Goal: Task Accomplishment & Management: Complete application form

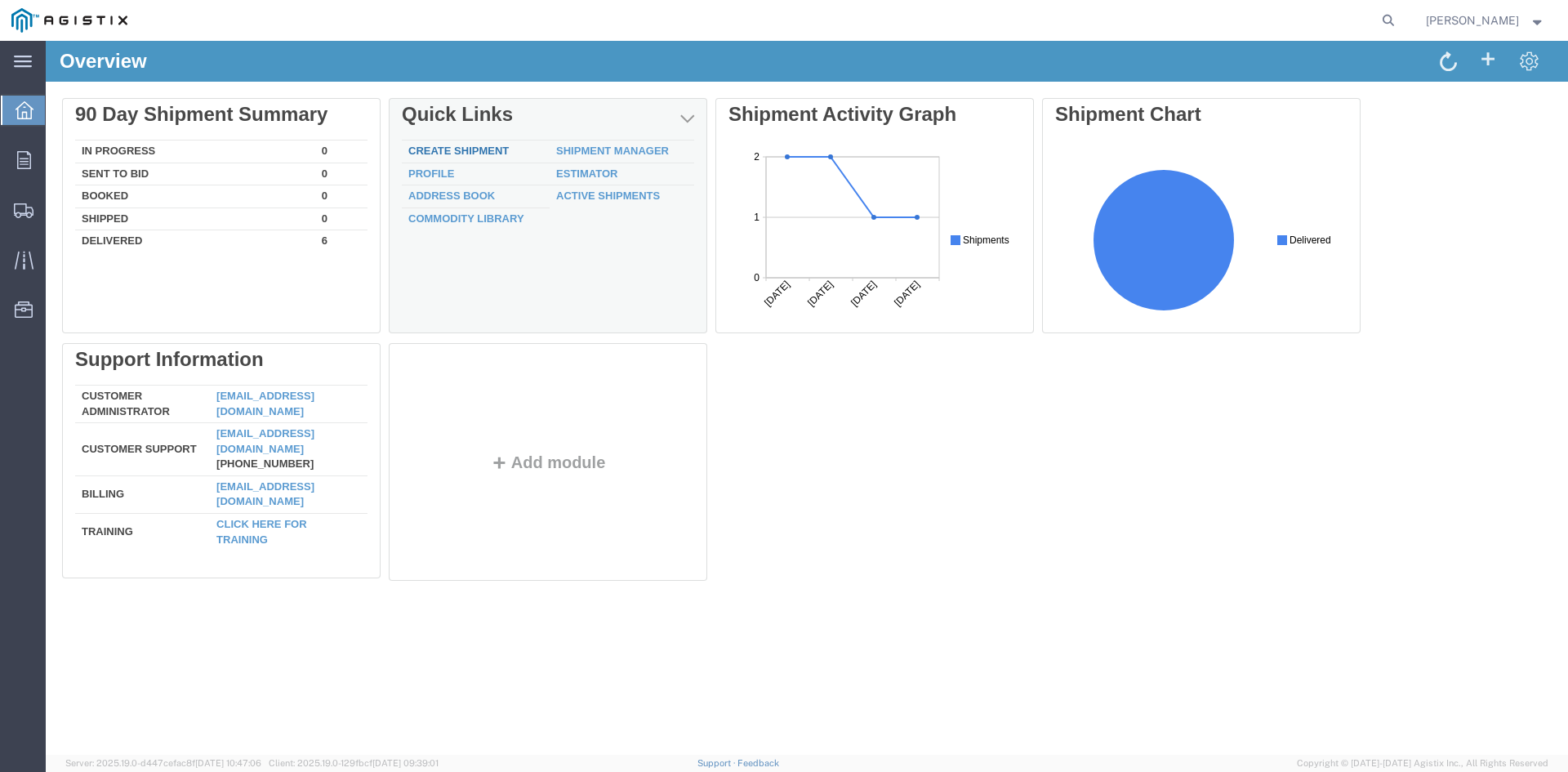
click at [455, 151] on link "Create Shipment" at bounding box center [458, 150] width 101 height 13
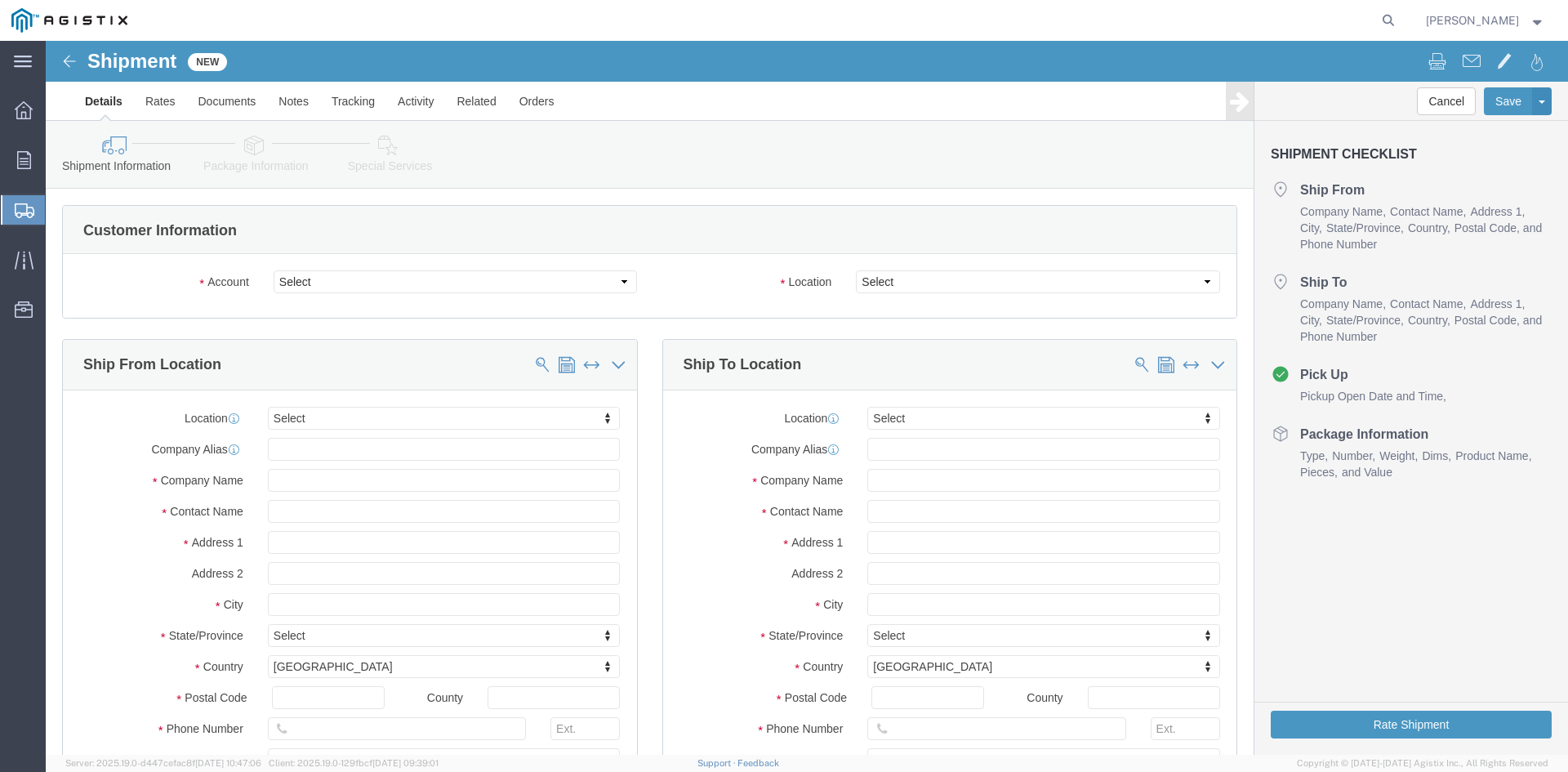
select select
click select "Select PG&E Utility Solutions Group LLC"
select select "9596"
click select "Select PG&E Utility Solutions Group LLC"
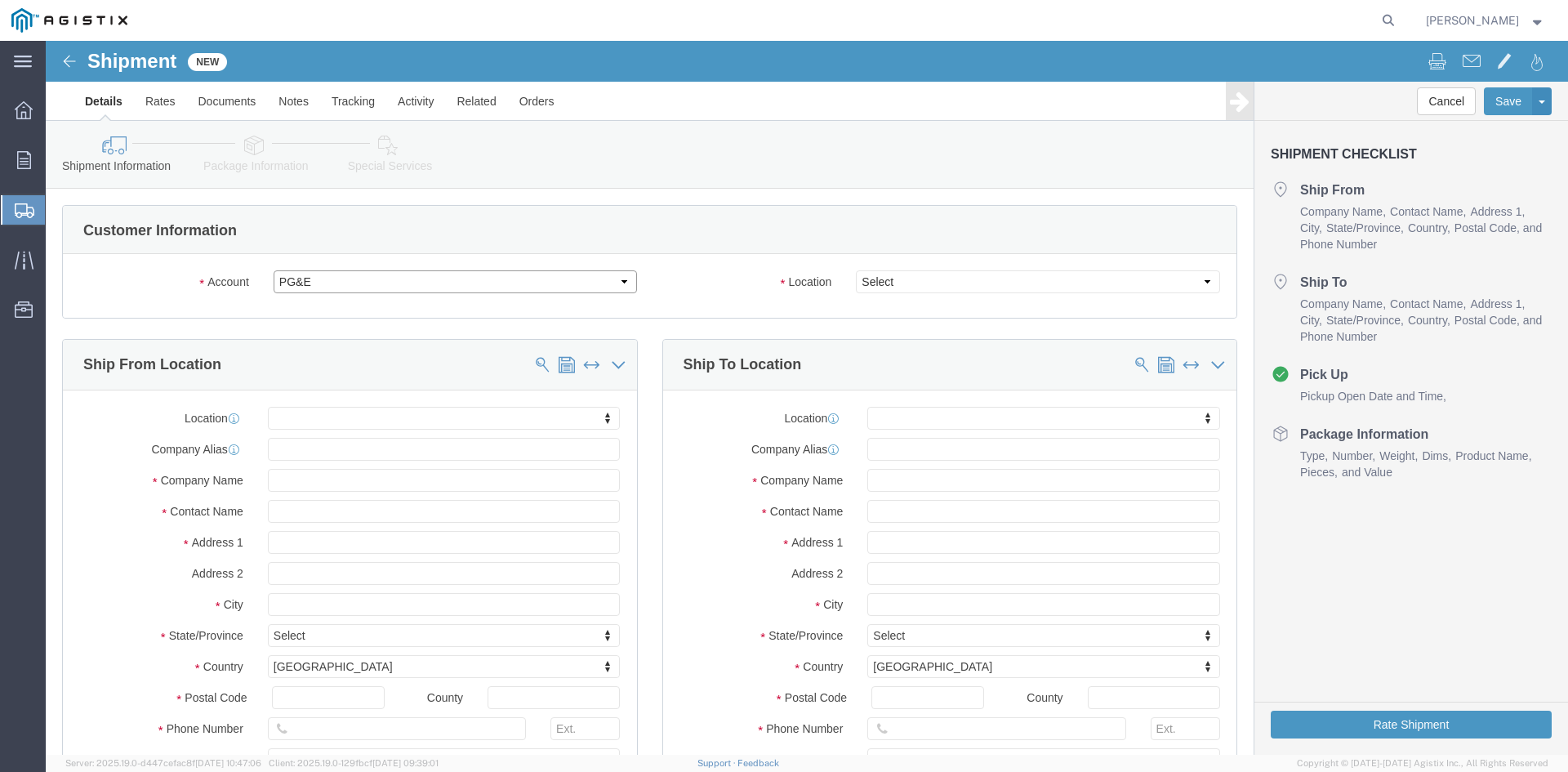
select select "PURCHORD"
select select
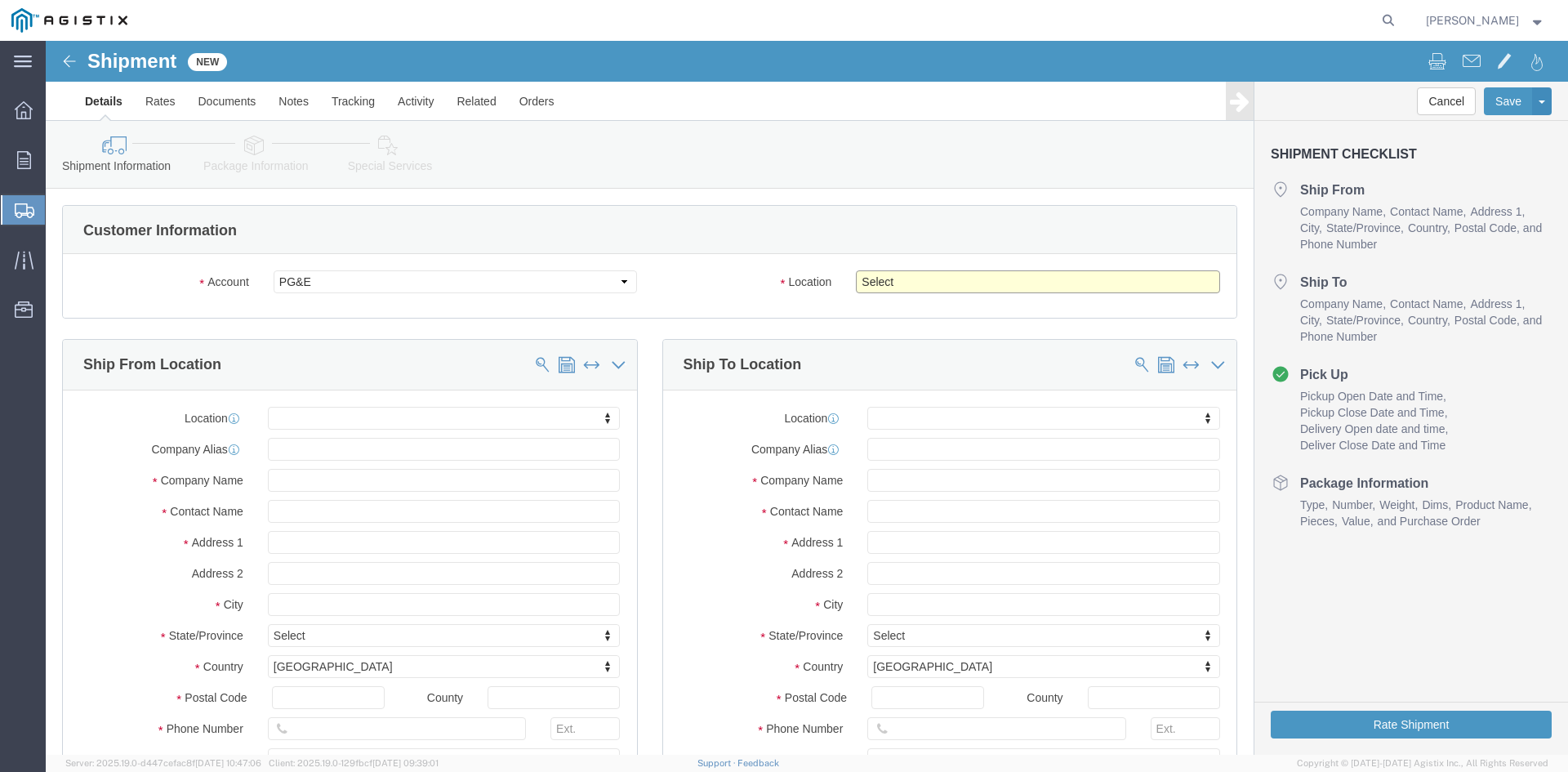
click select "Select All Others [GEOGRAPHIC_DATA] [GEOGRAPHIC_DATA] [GEOGRAPHIC_DATA] [GEOGRA…"
select select "19740"
click select "Select All Others [GEOGRAPHIC_DATA] [GEOGRAPHIC_DATA] [GEOGRAPHIC_DATA] [GEOGRA…"
click input "text"
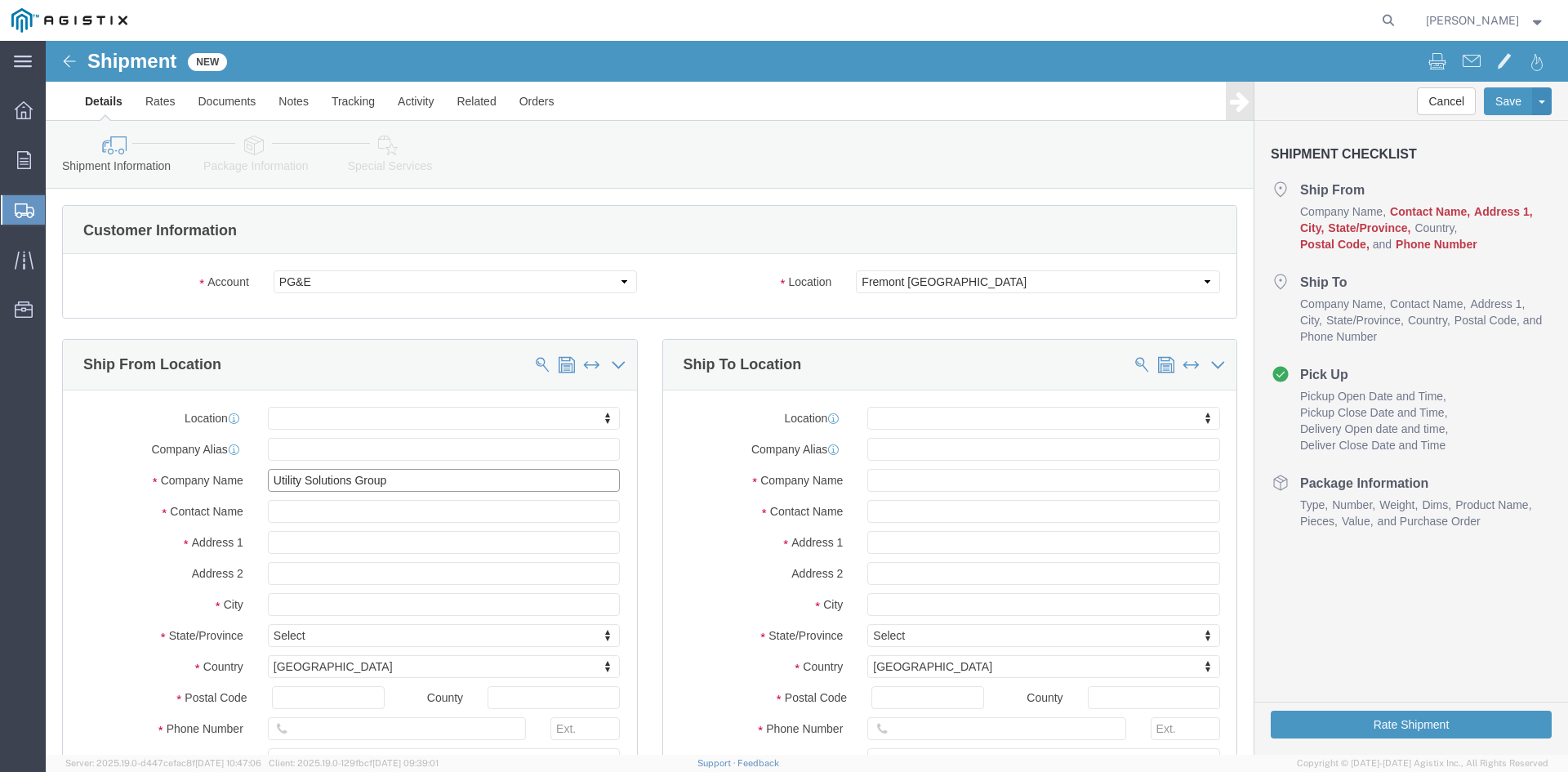
type input "Utility Solutions Group"
click input "text"
type input "[PERSON_NAME]"
click input "text"
type input "[STREET_ADDRESS]"
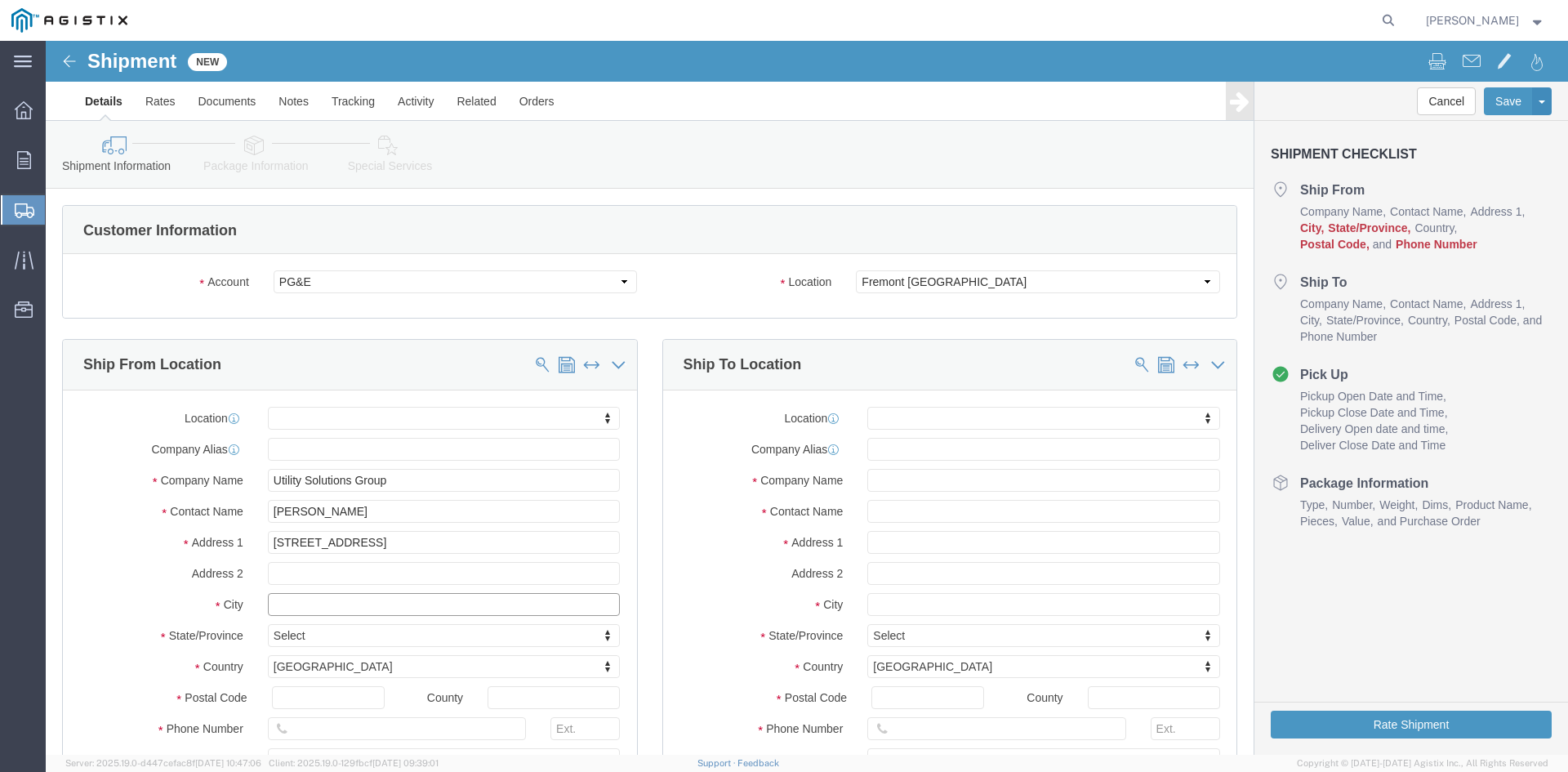
select select
click input "text"
type input "Columbus"
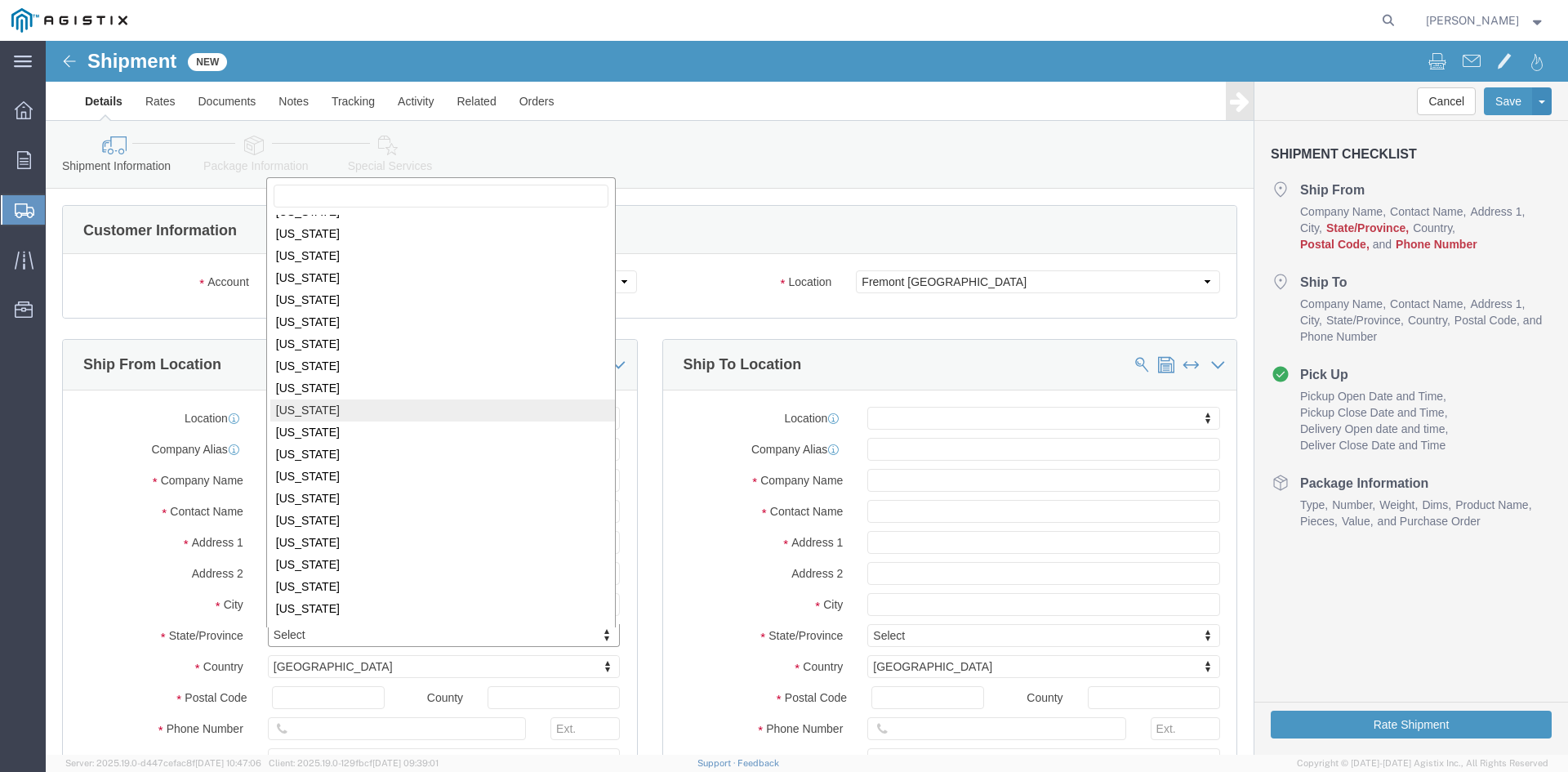
scroll to position [574, 0]
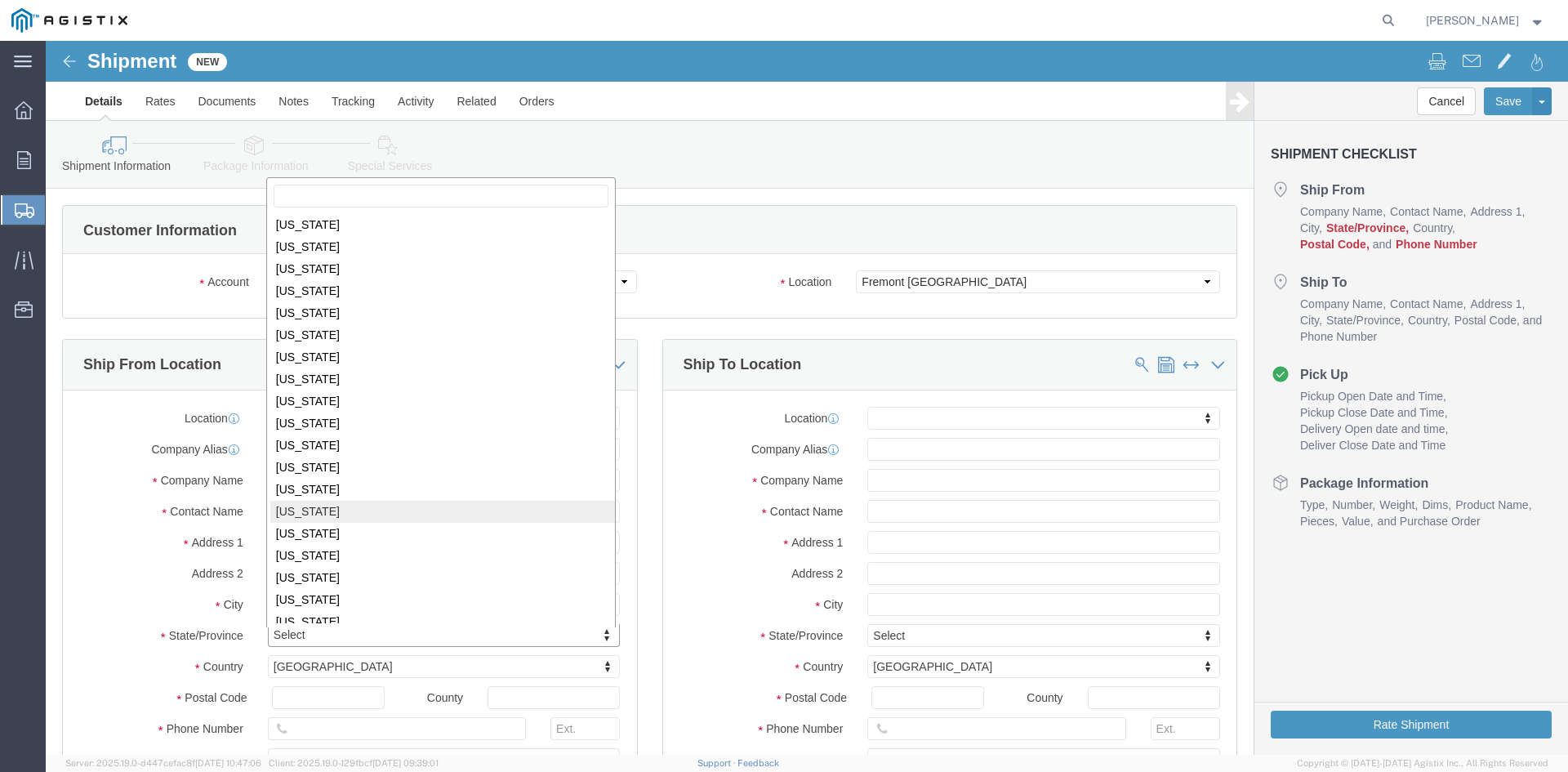
select select
select select "OH"
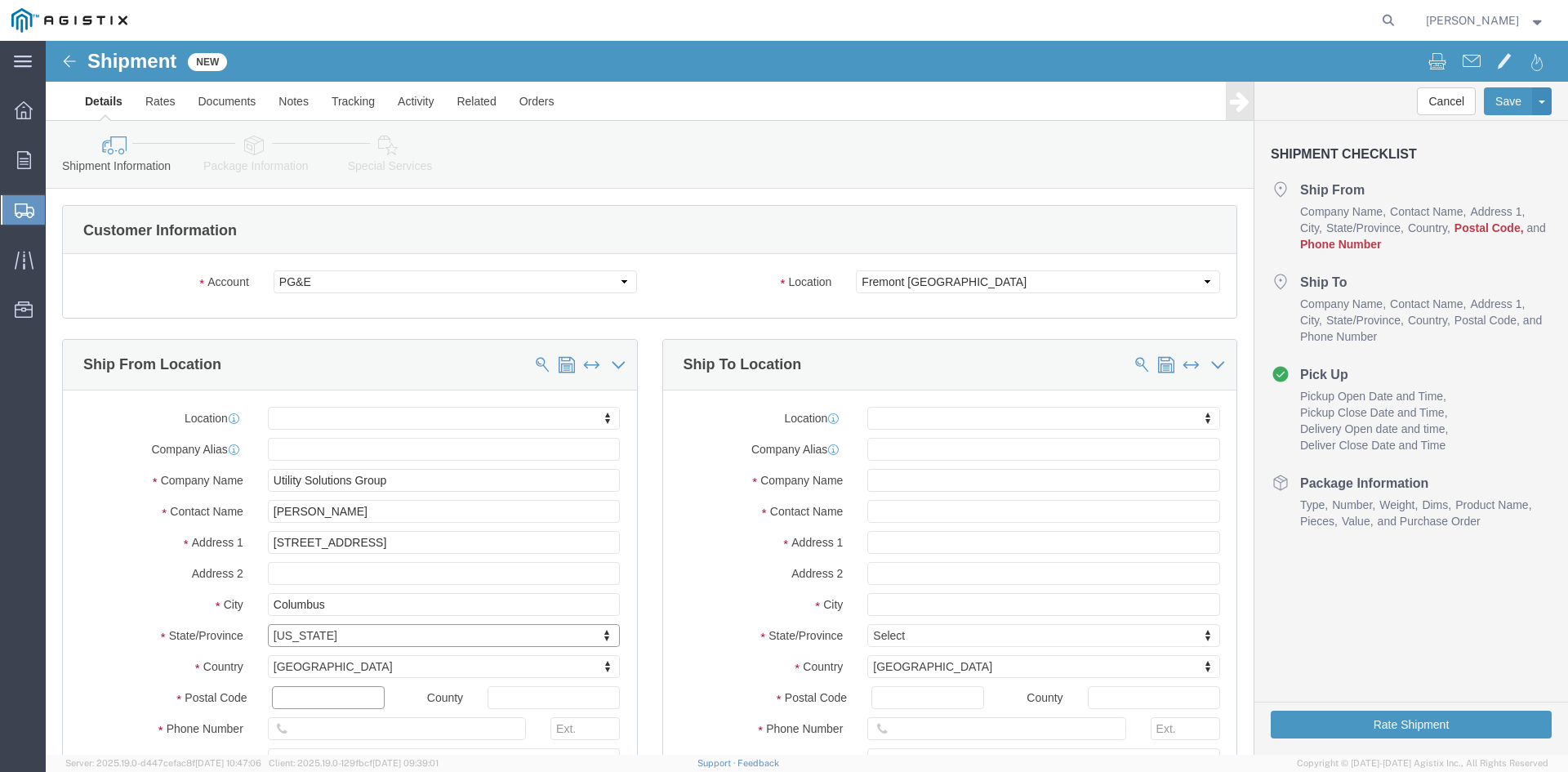
click input "text"
type input "43085"
select select
click input "text"
type input "6147470274"
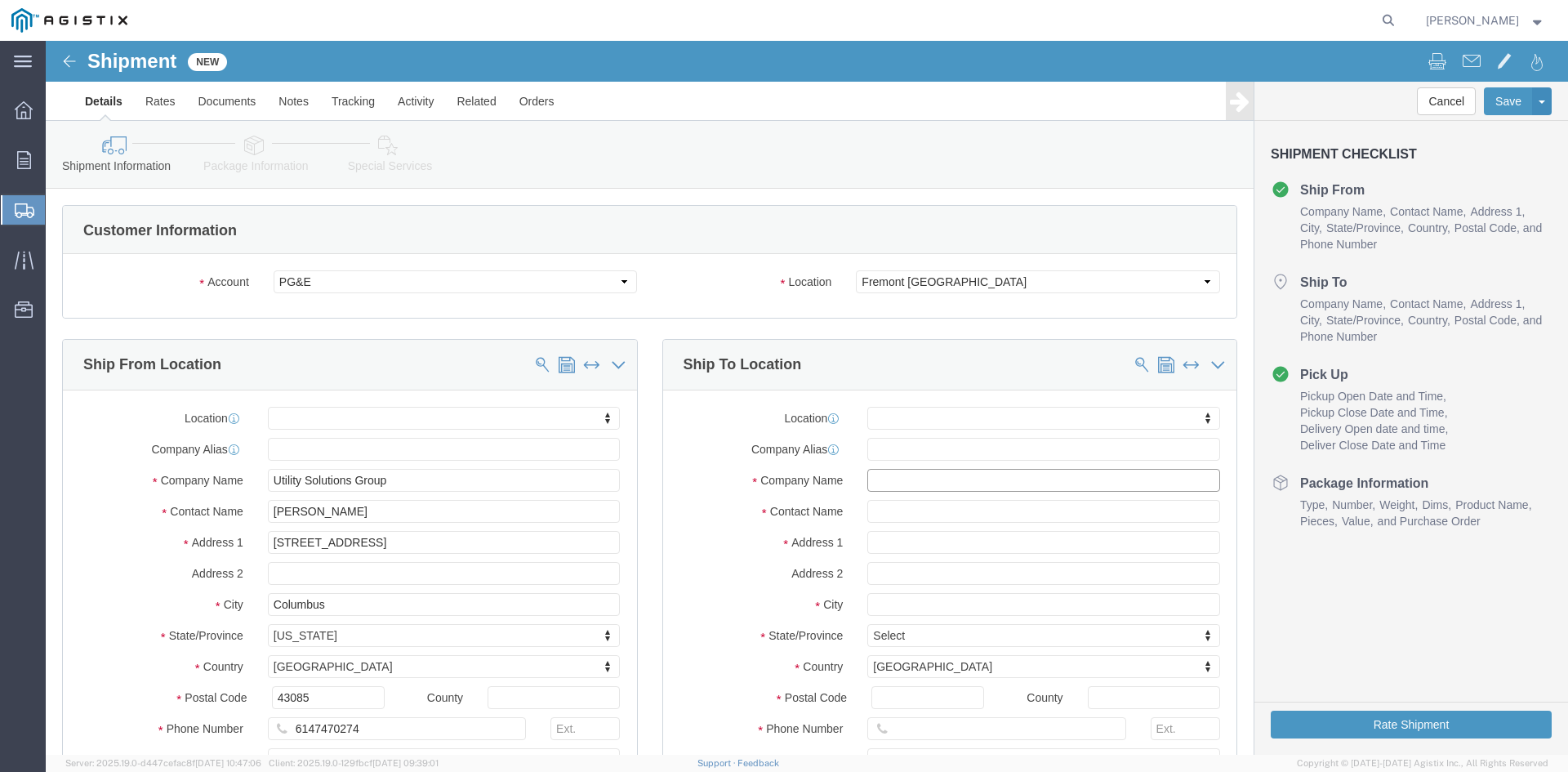
click input "text"
type input "Pacific Gas & Electric"
click input "text"
type input "Freemont Receiving"
click input "text"
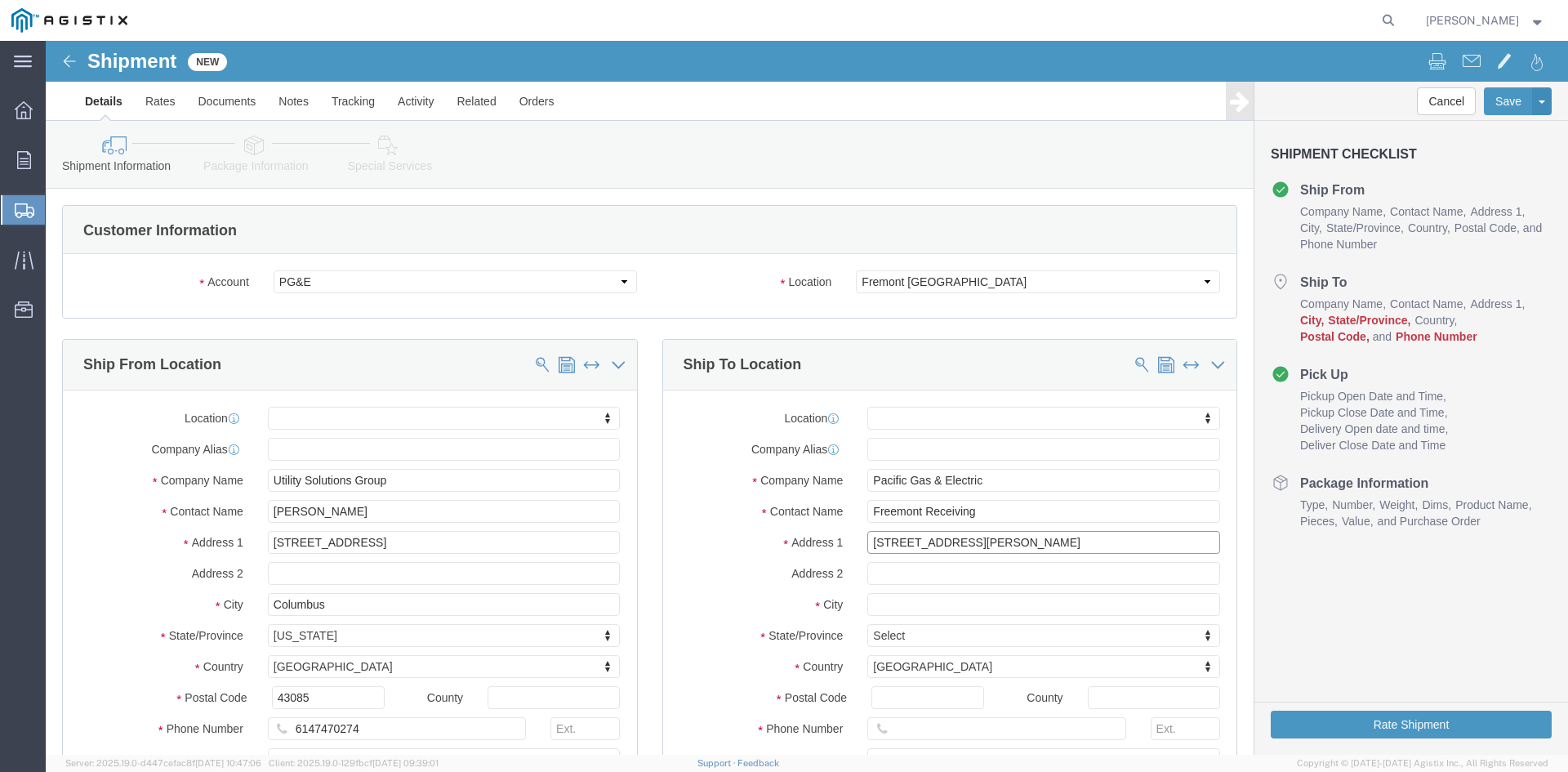
type input "[STREET_ADDRESS][PERSON_NAME]"
select select
click input "text"
type input "Freemont"
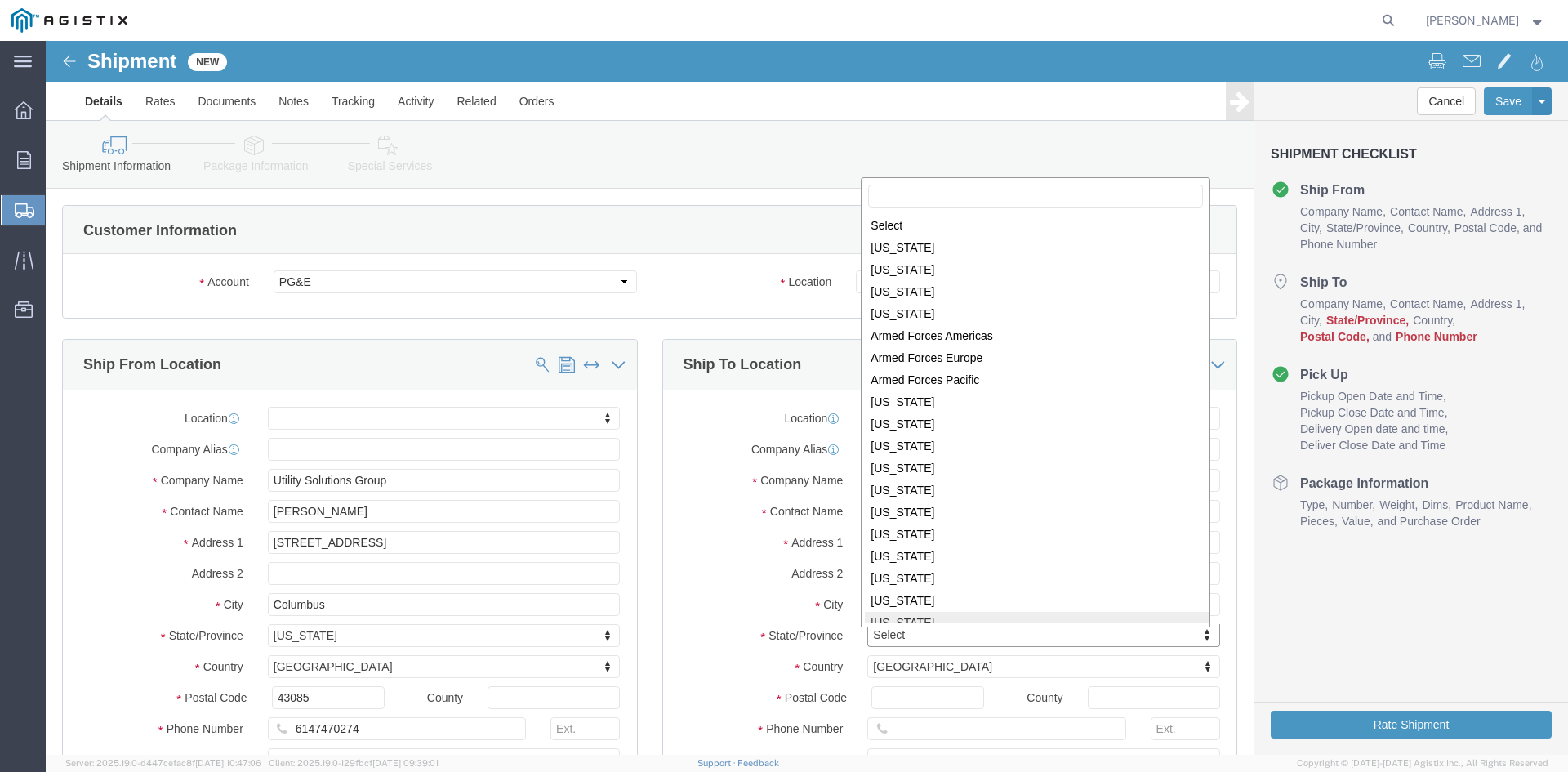
scroll to position [3, 0]
select select
select select "CA"
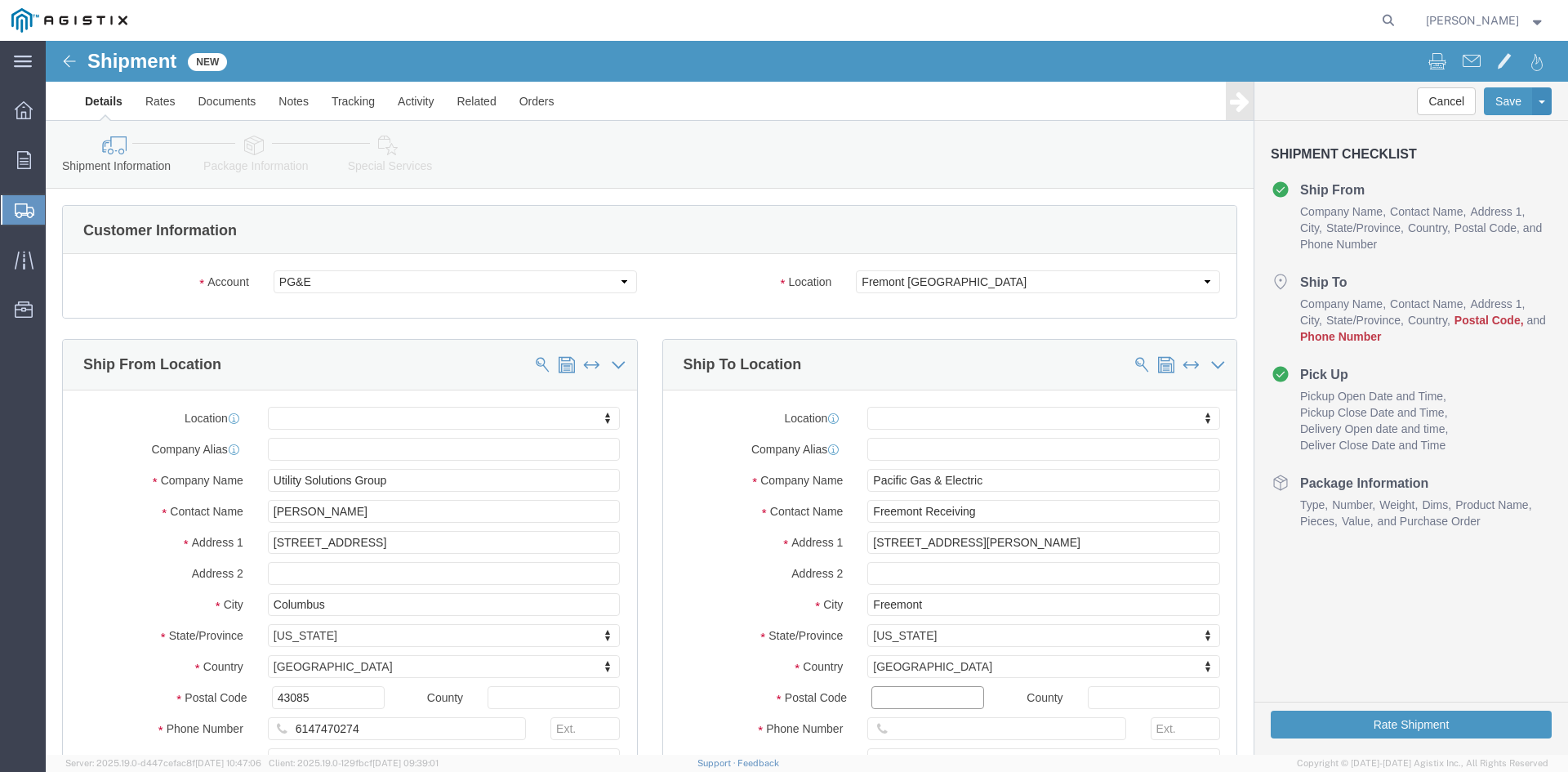
click input "Postal Code"
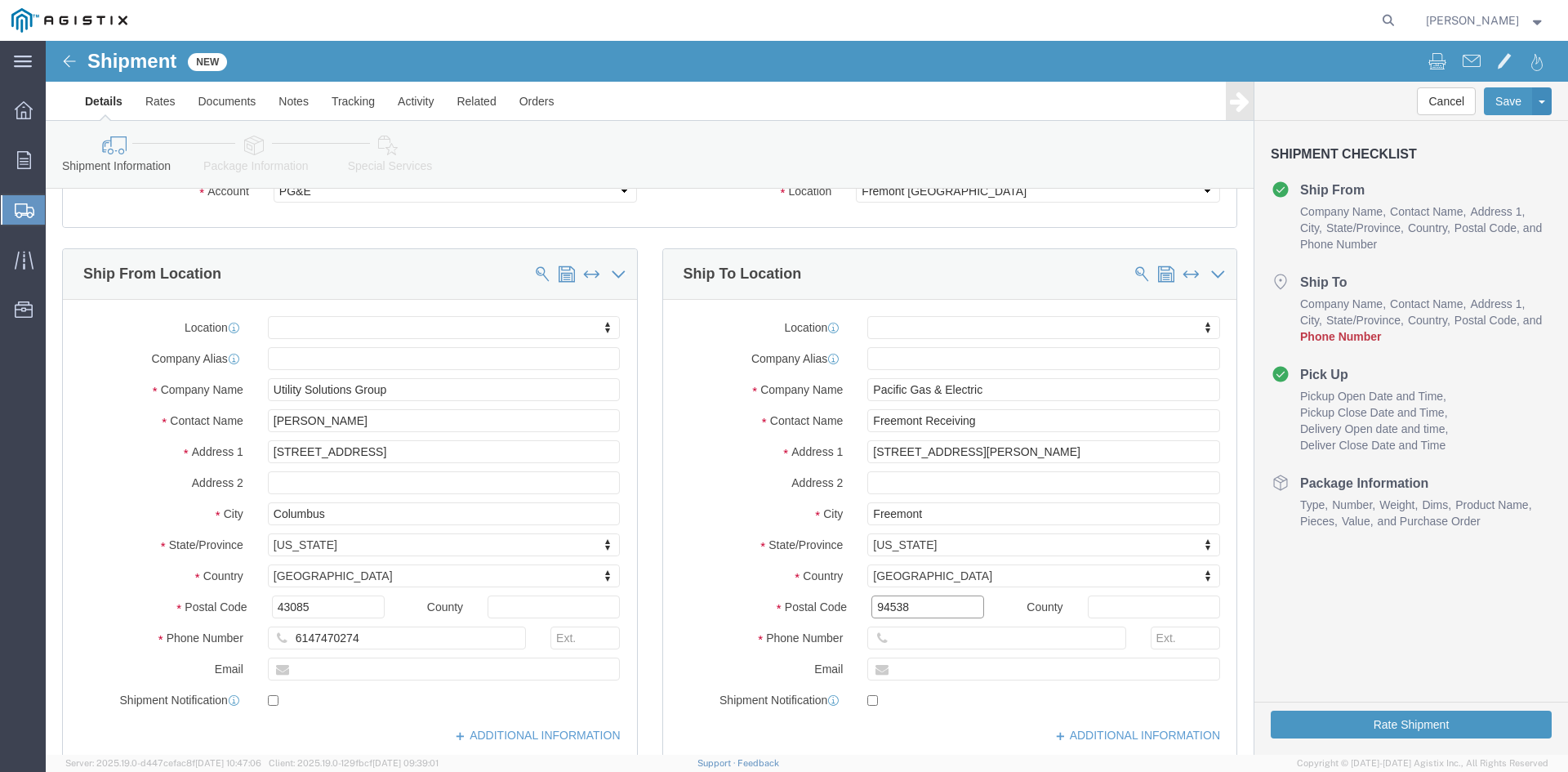
scroll to position [245, 0]
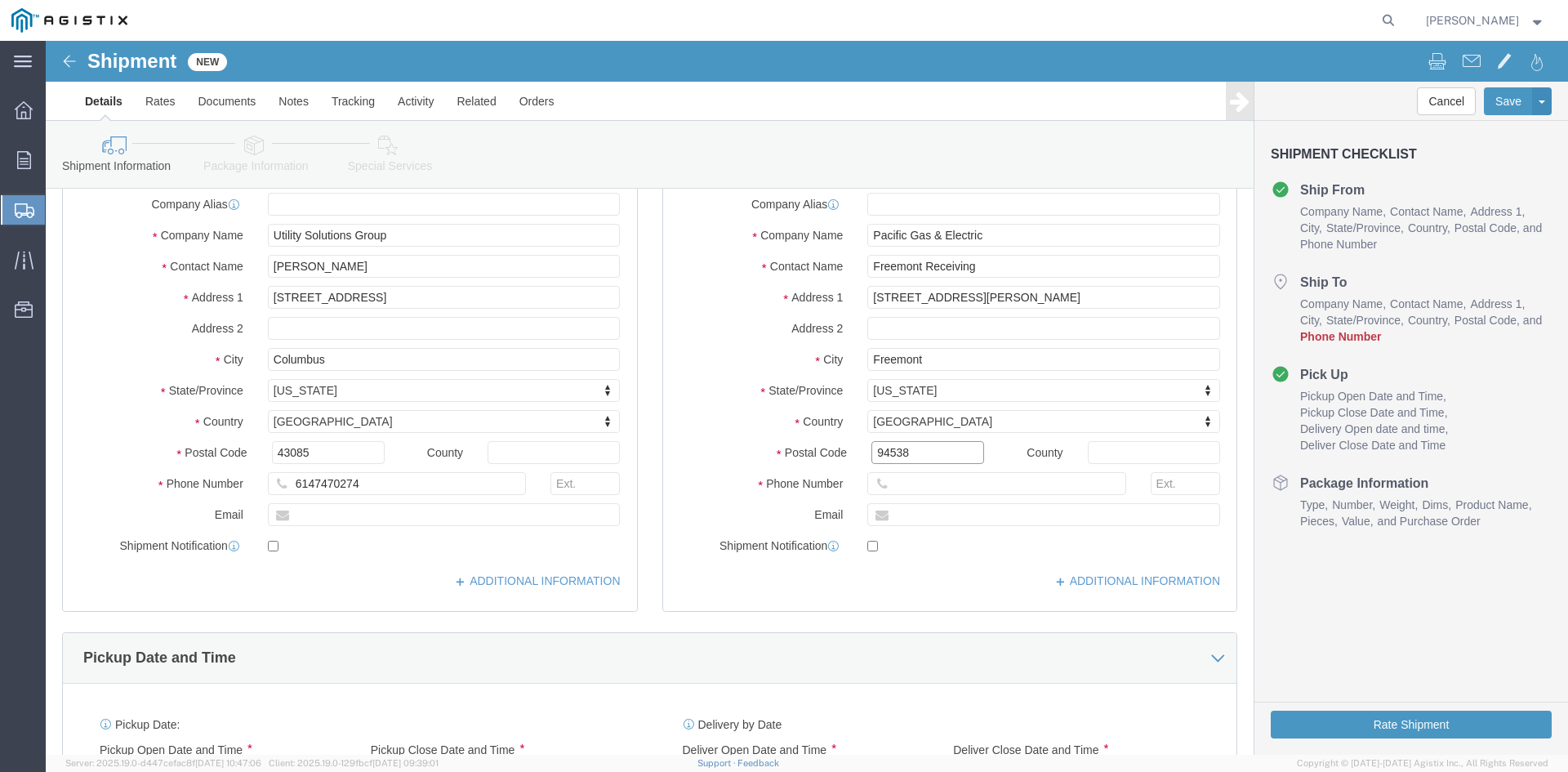
type input "94538"
select select
click icon
click input "text"
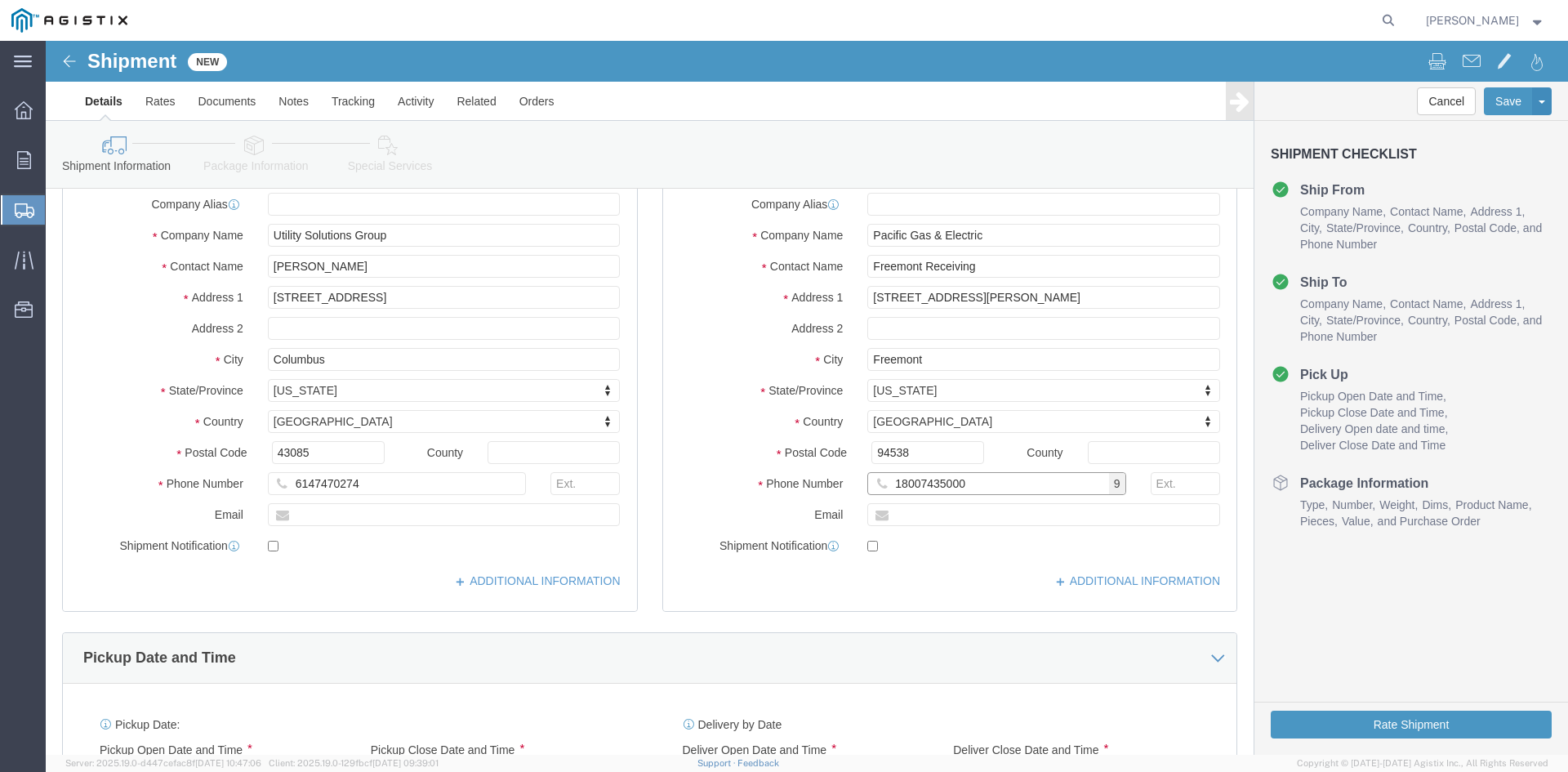
type input "18007435000"
click div "ADDITIONAL INFORMATION"
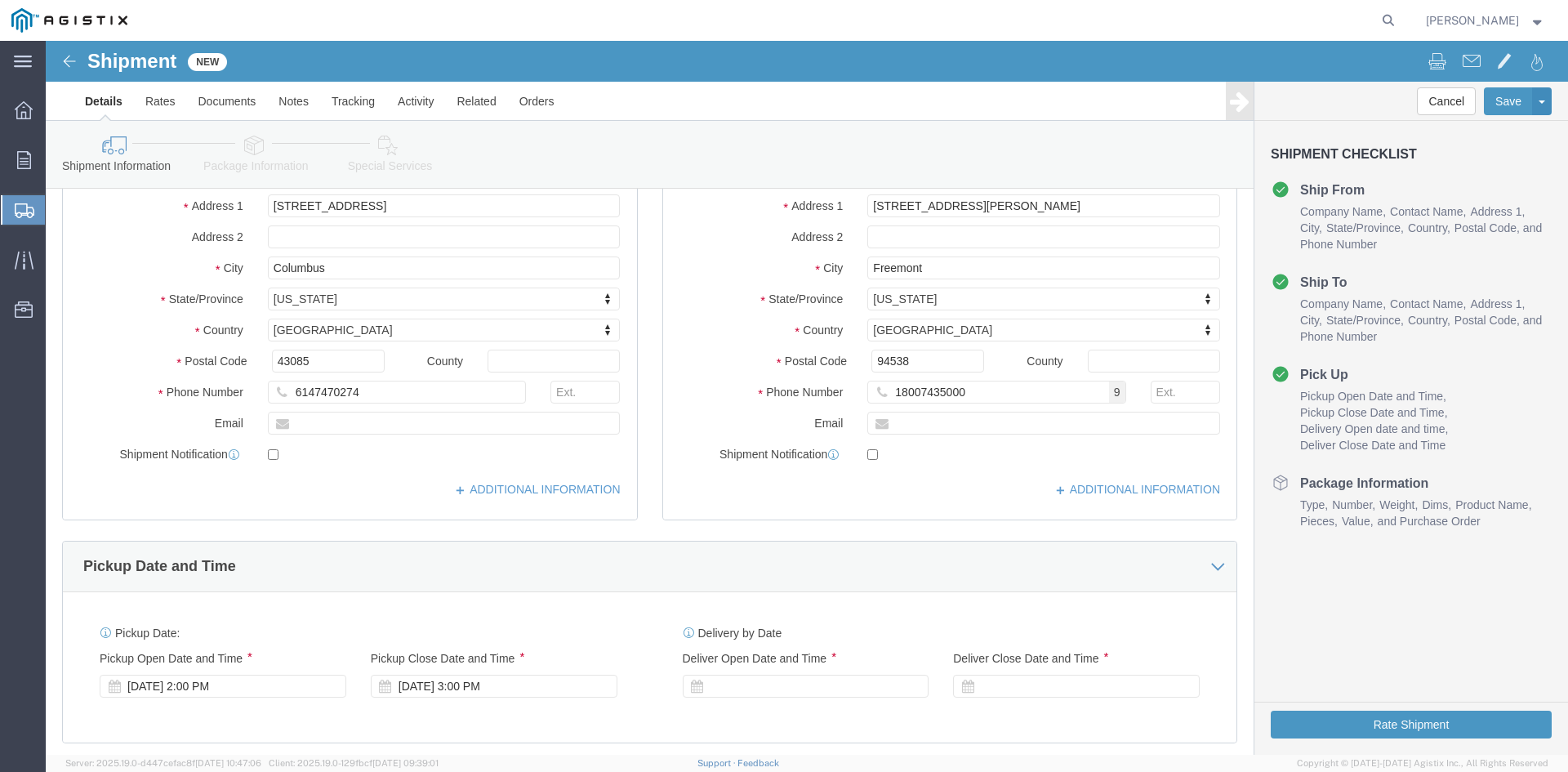
scroll to position [490, 0]
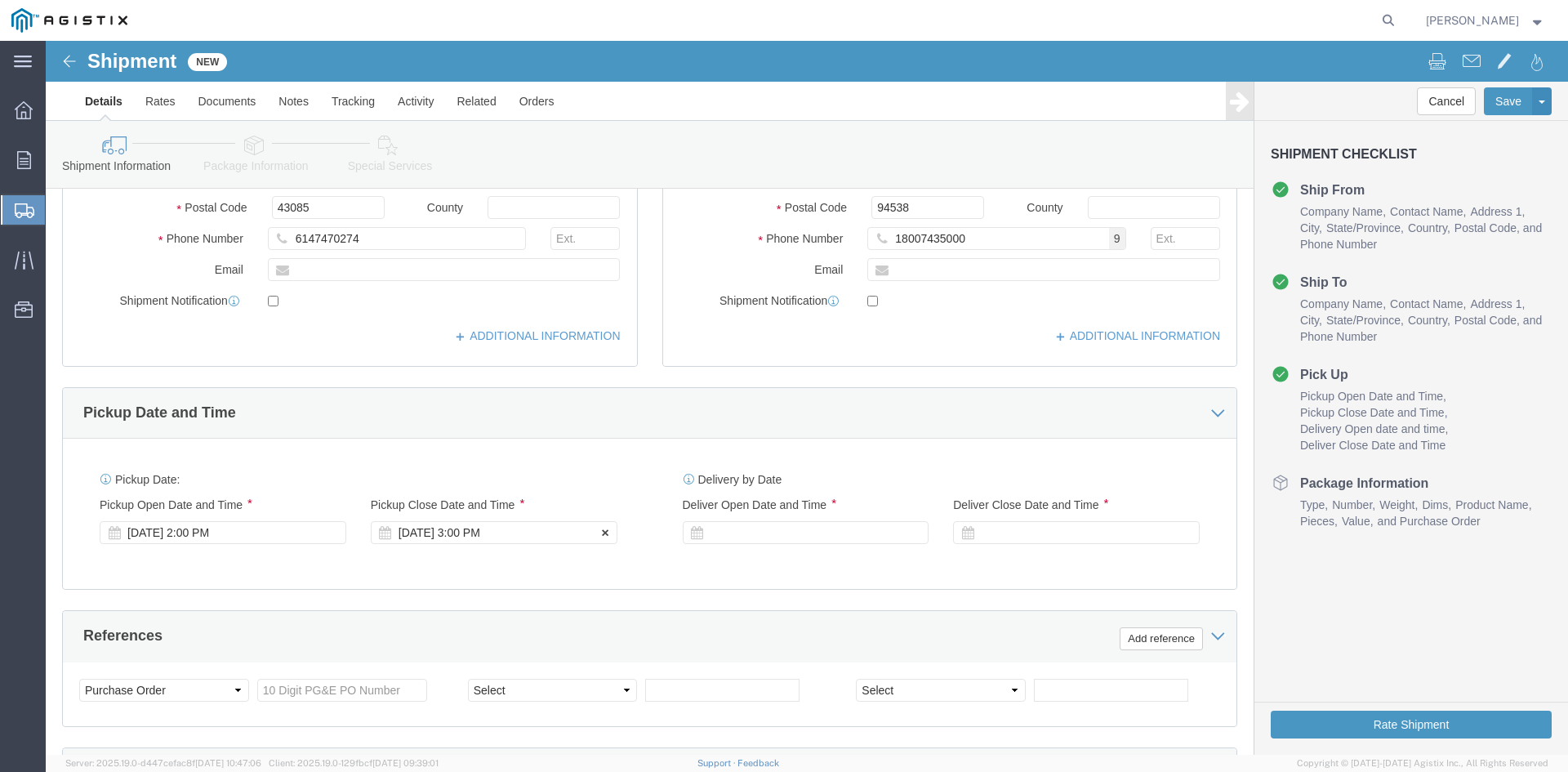
click icon
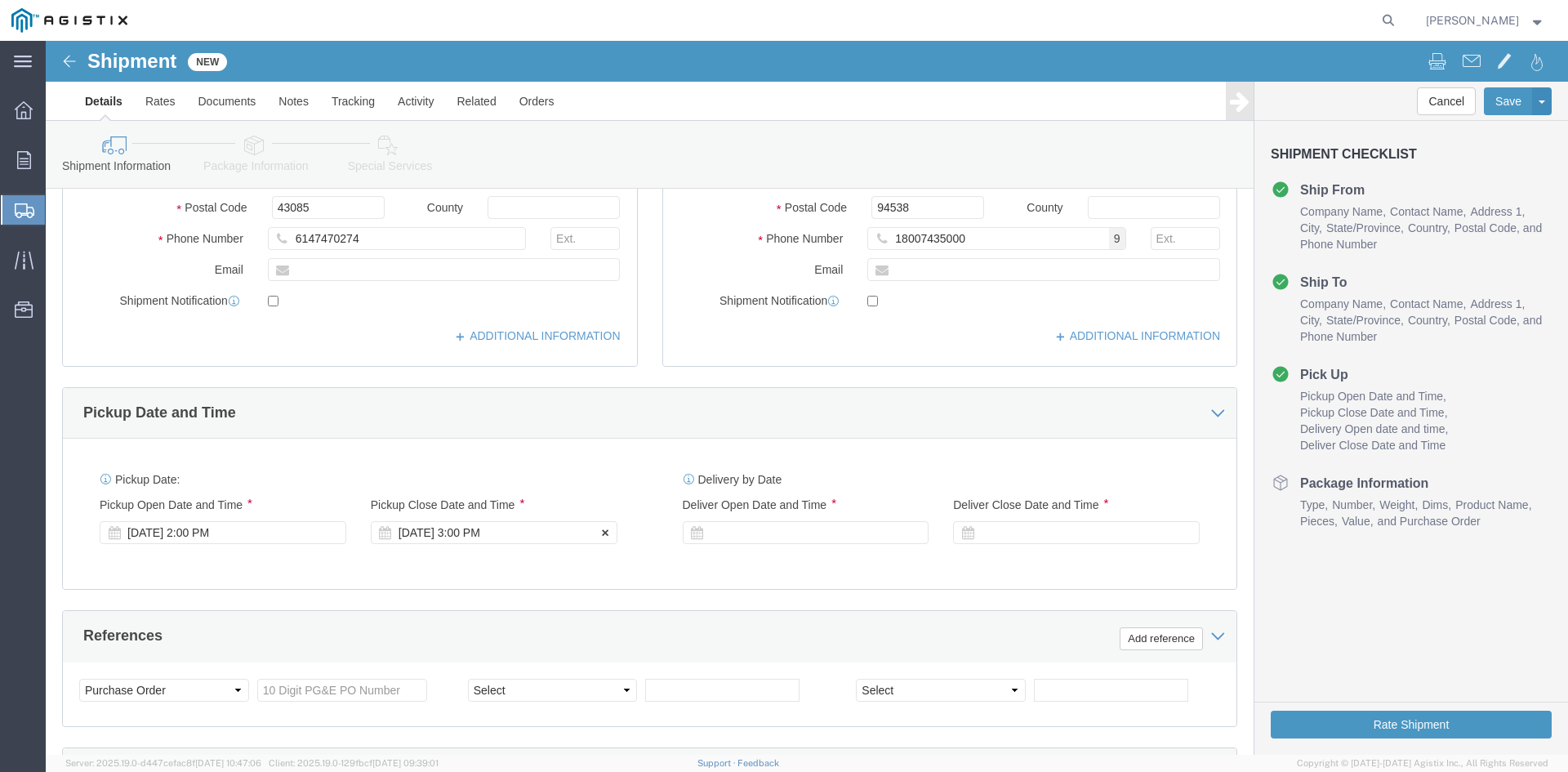
click div "[DATE] 3:00 PM"
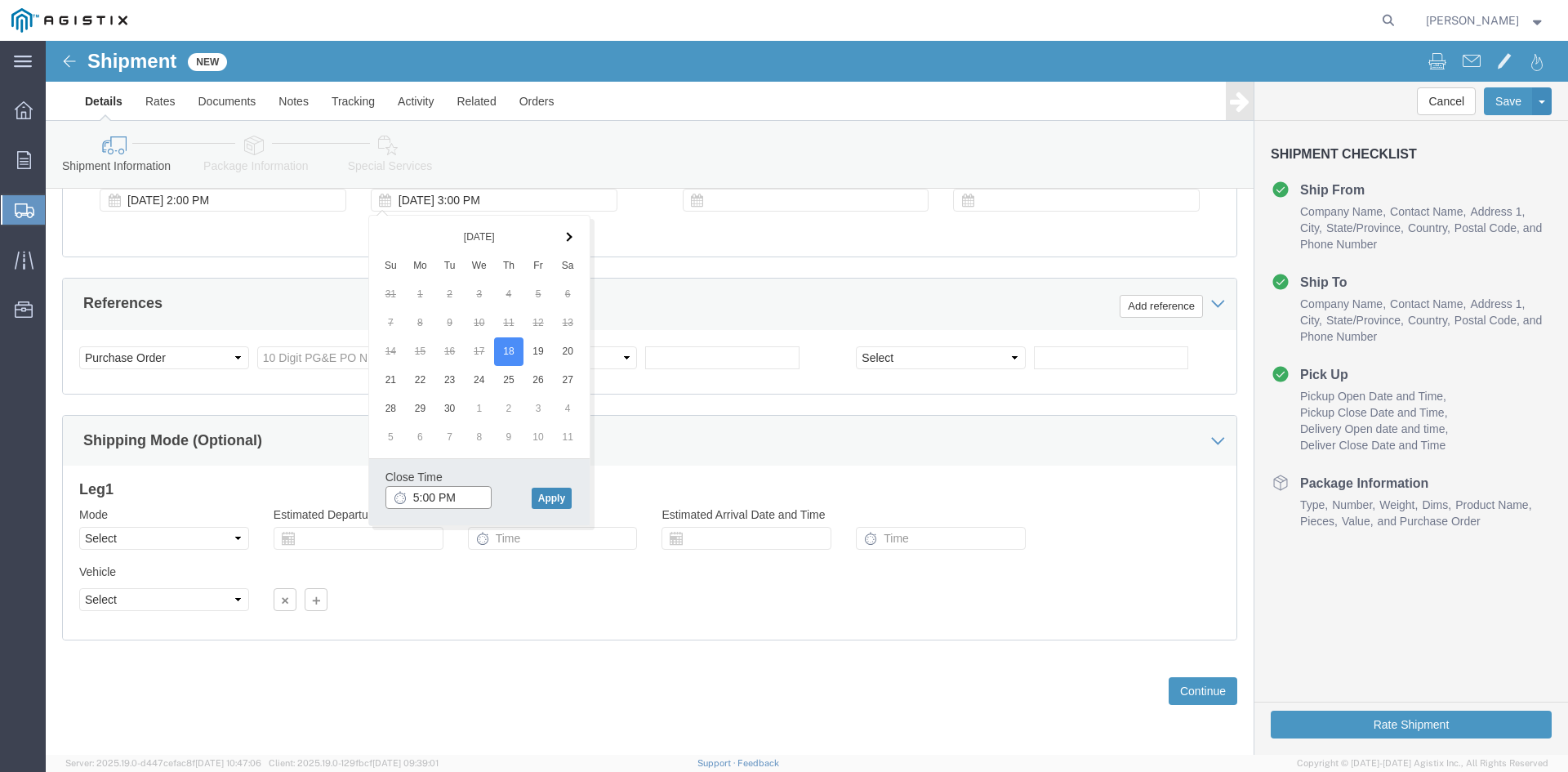
type input "5:00 PM"
click button "Apply"
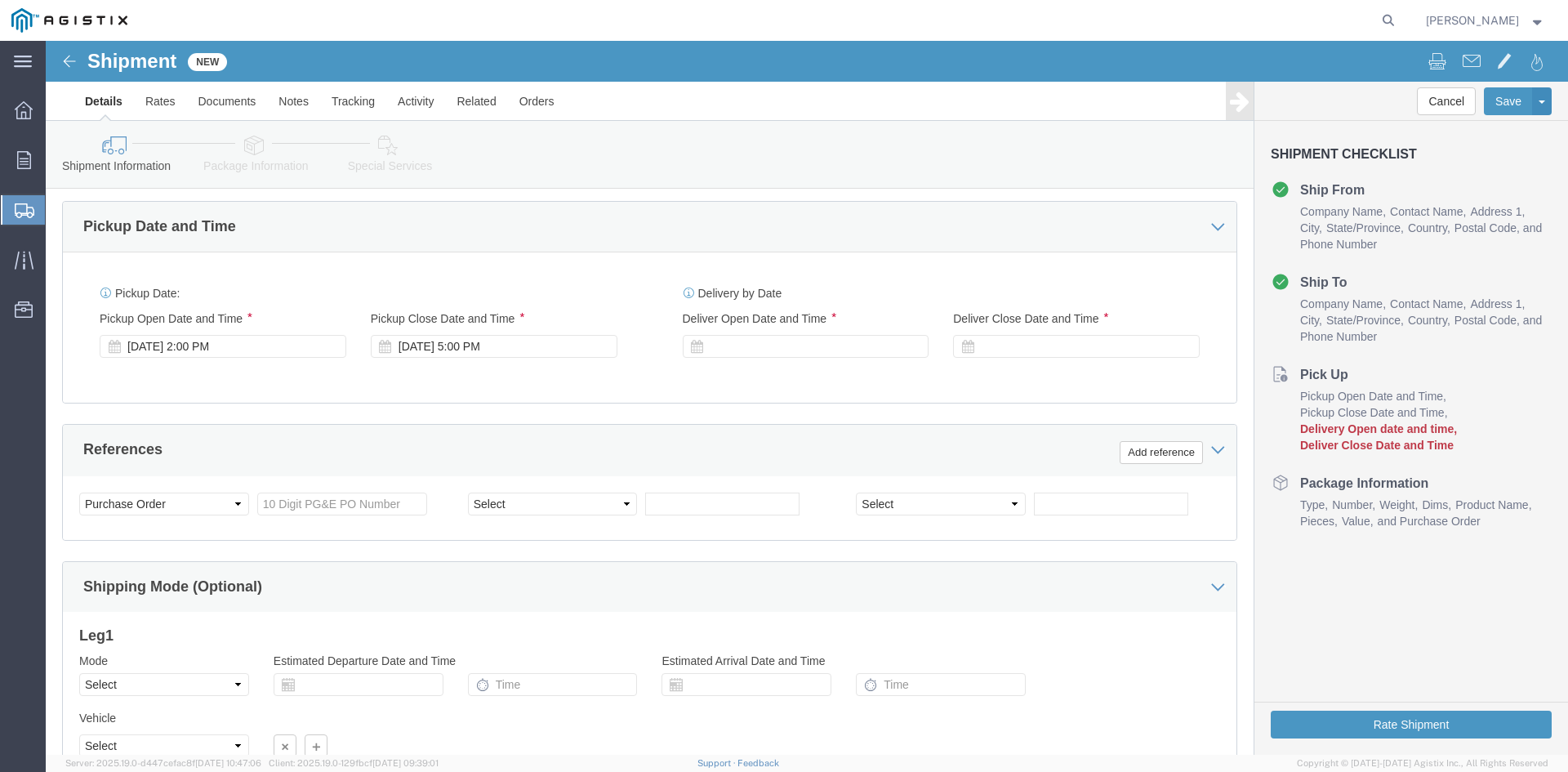
scroll to position [659, 0]
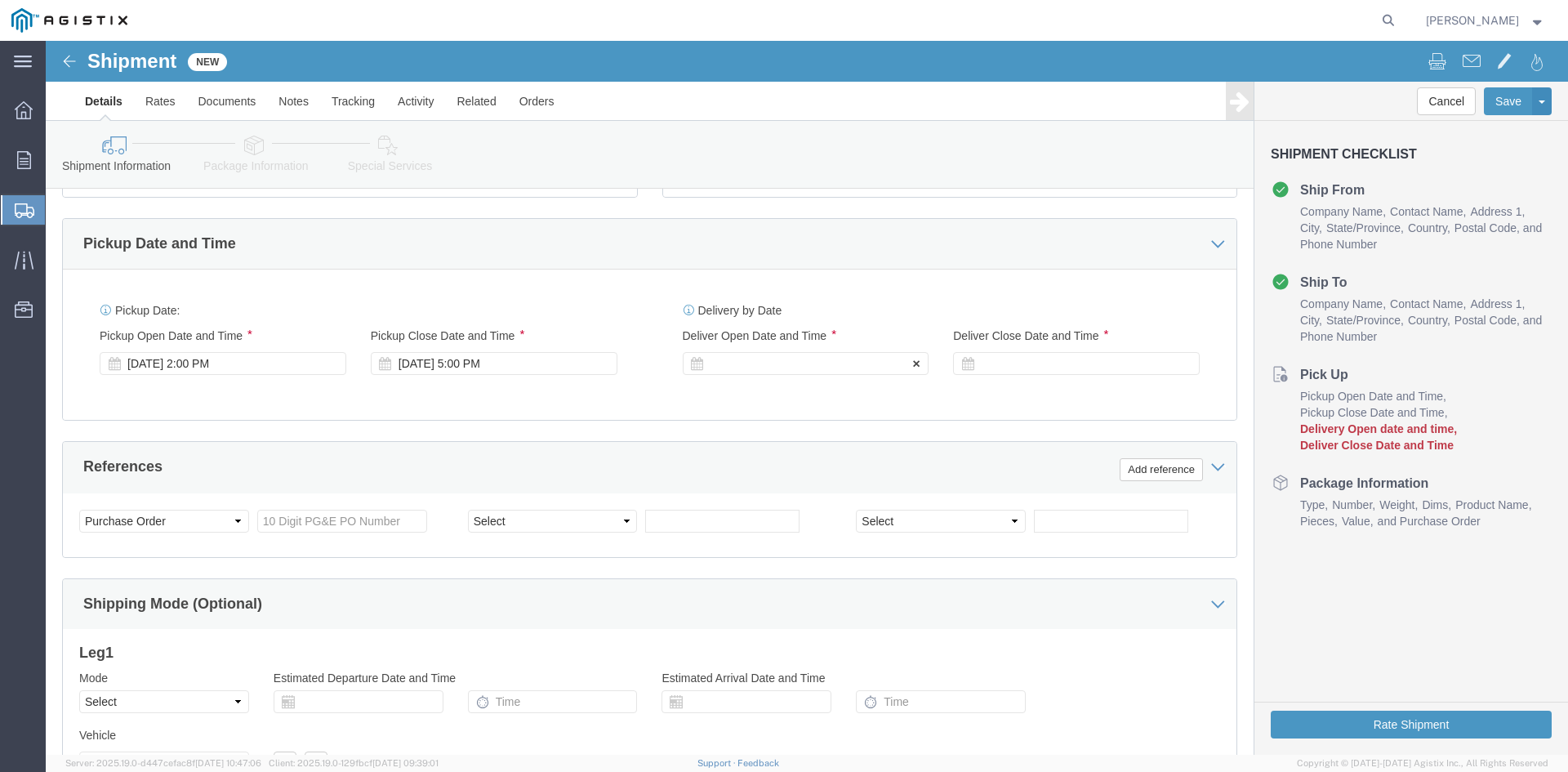
click icon
click div
click button "Apply"
click icon
click div
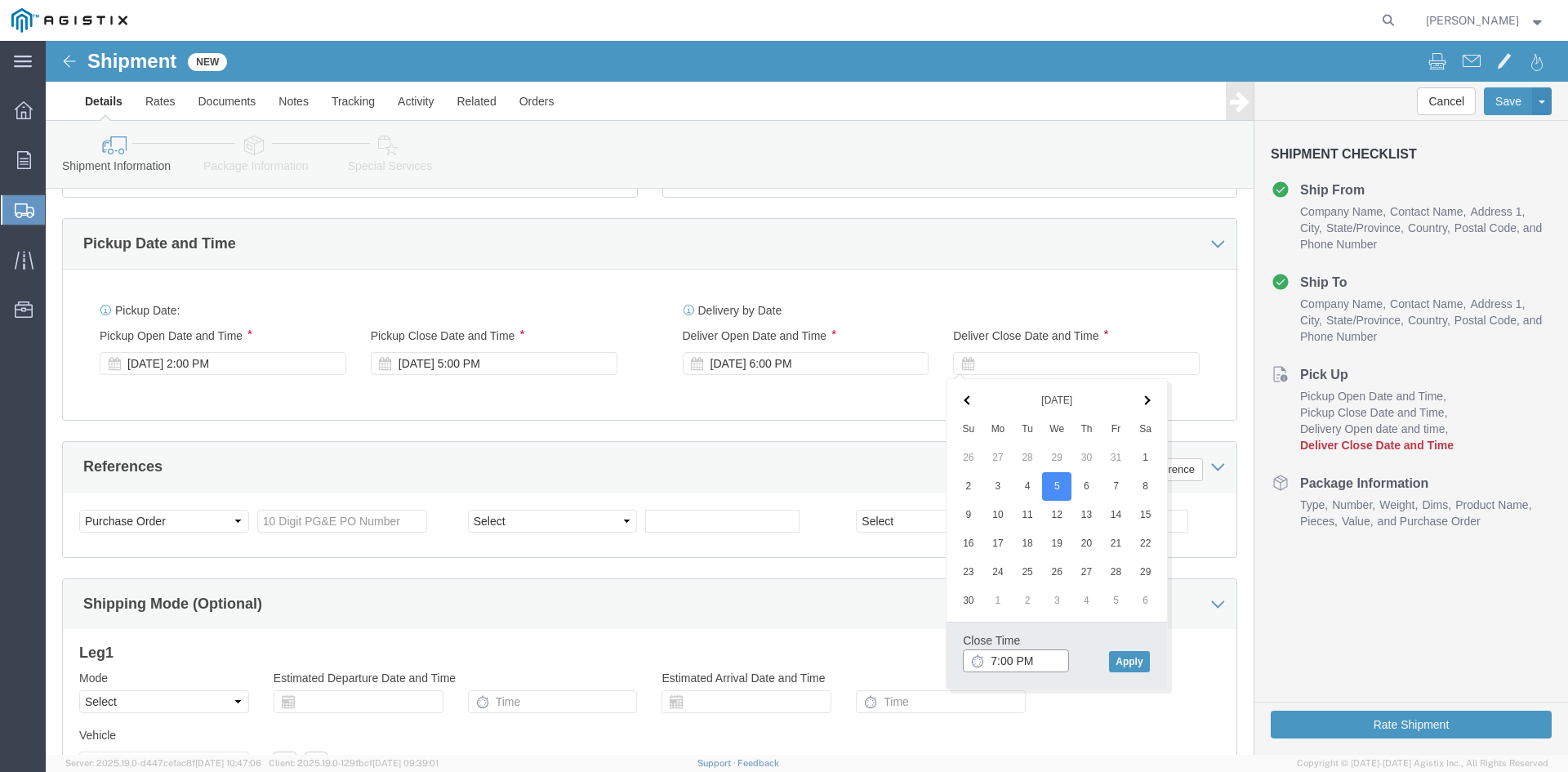
click input "7:00 PM"
type input "4:00 PM"
click button "Apply"
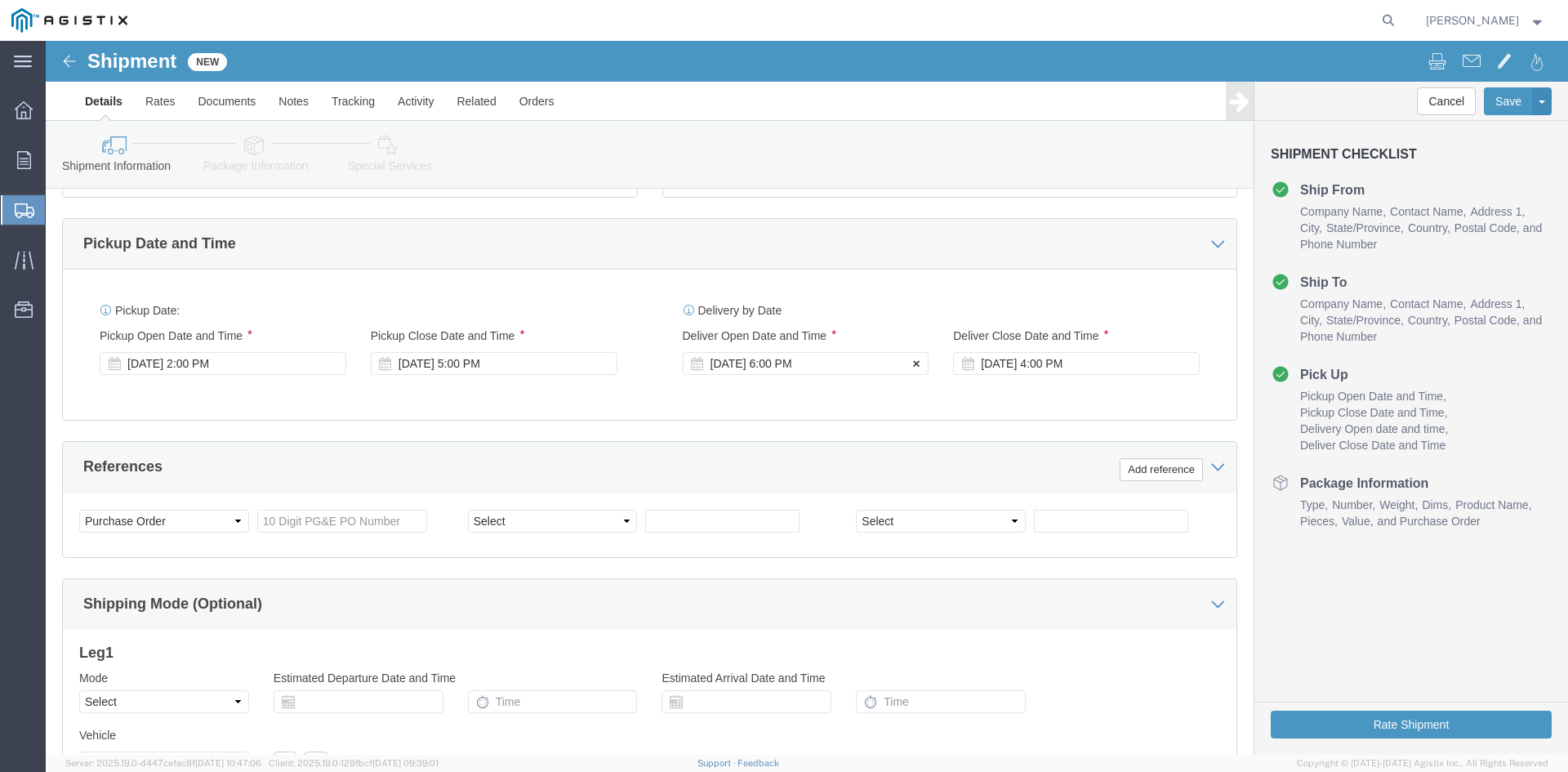
click div "[DATE] 6:00 PM"
click input "6:00 PM"
type input "1:00 PM"
click button "Apply"
click input "text"
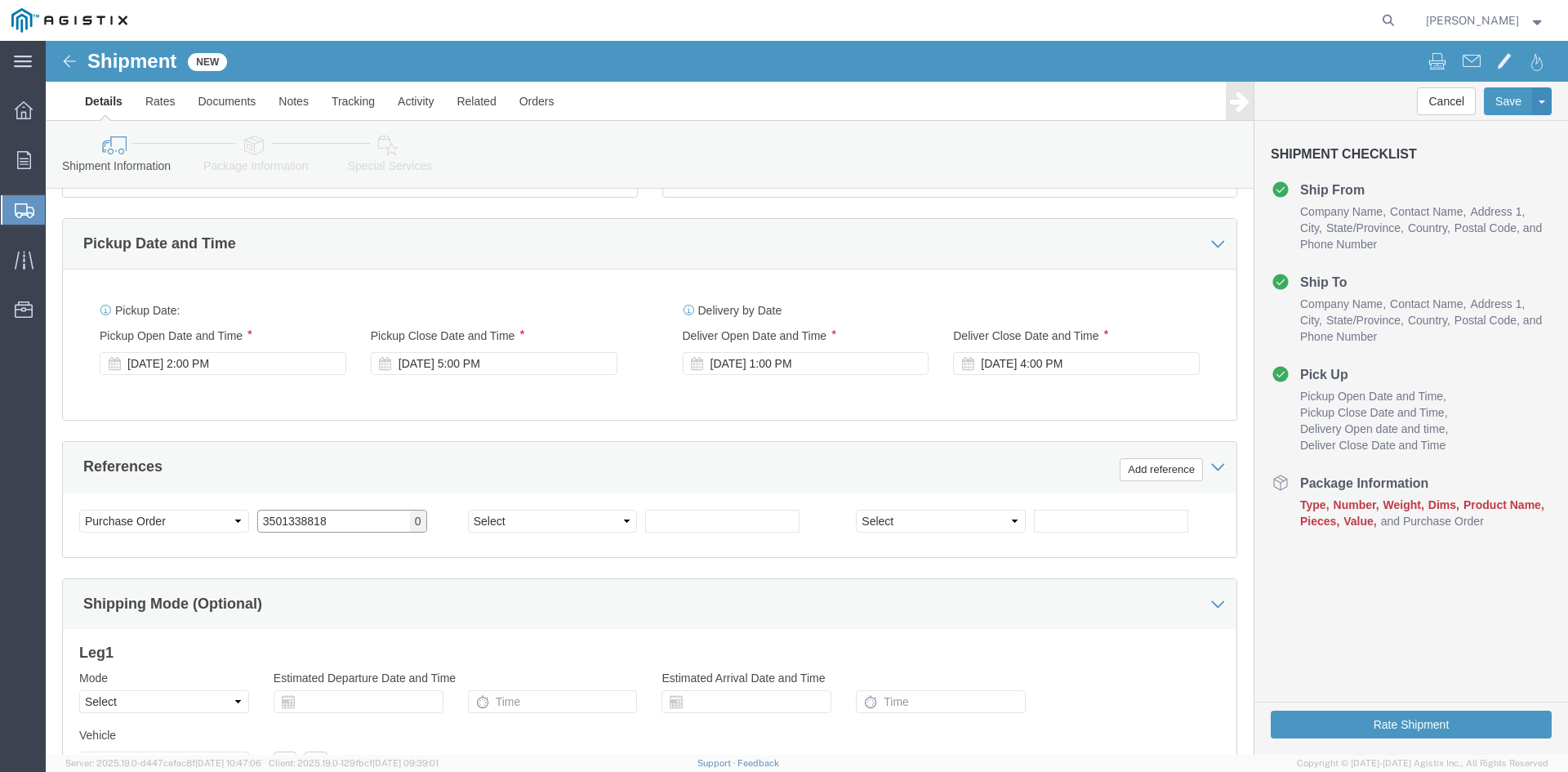
type input "3501338818"
click select "Select Account Type Activity ID Airline Appointment Number ASN Batch Request # …"
select select "SALEORDR"
click select "Select Account Type Activity ID Airline Appointment Number ASN Batch Request # …"
click input "text"
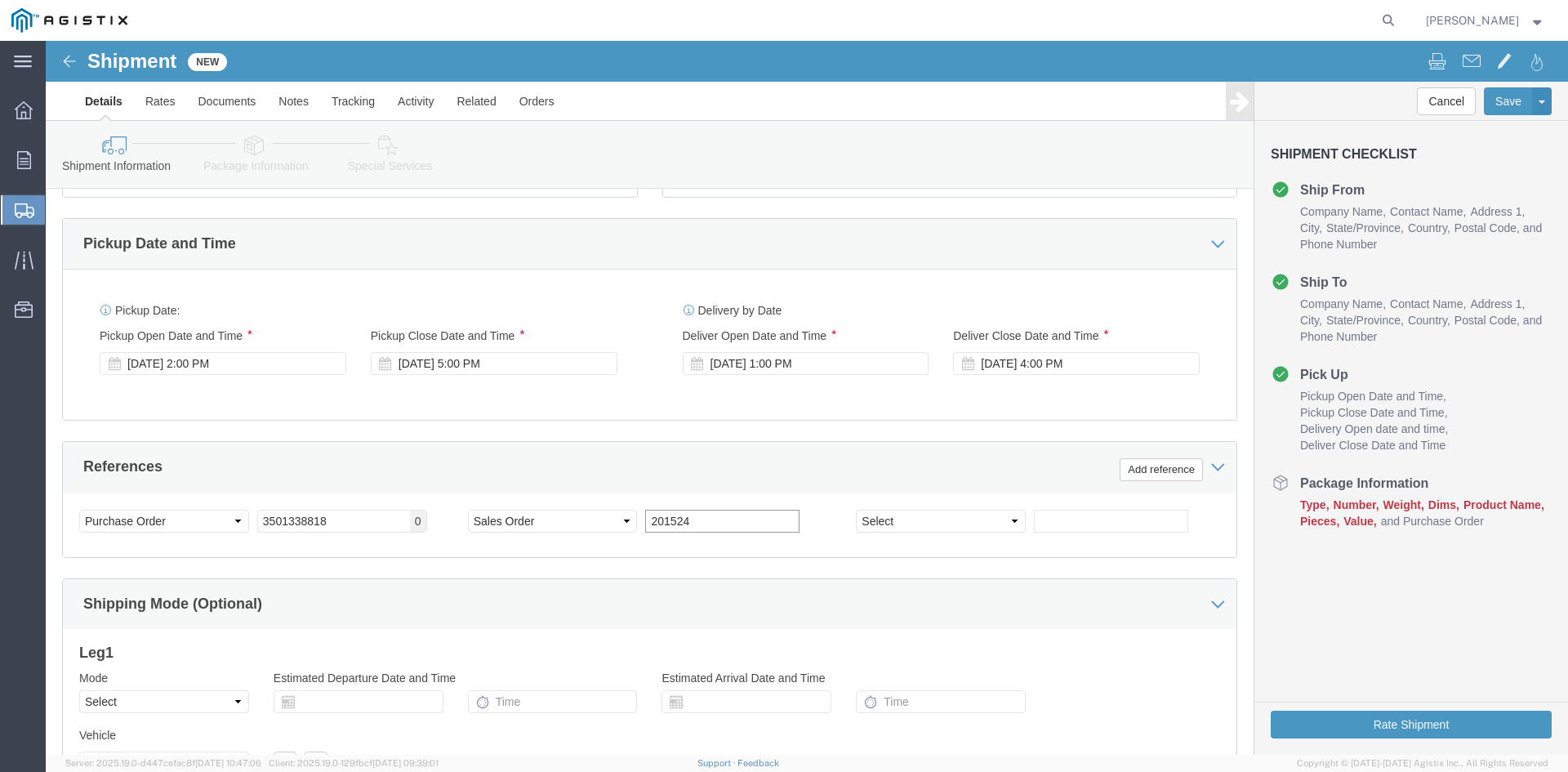
type input "201524"
click div "Shipping Mode (Optional)"
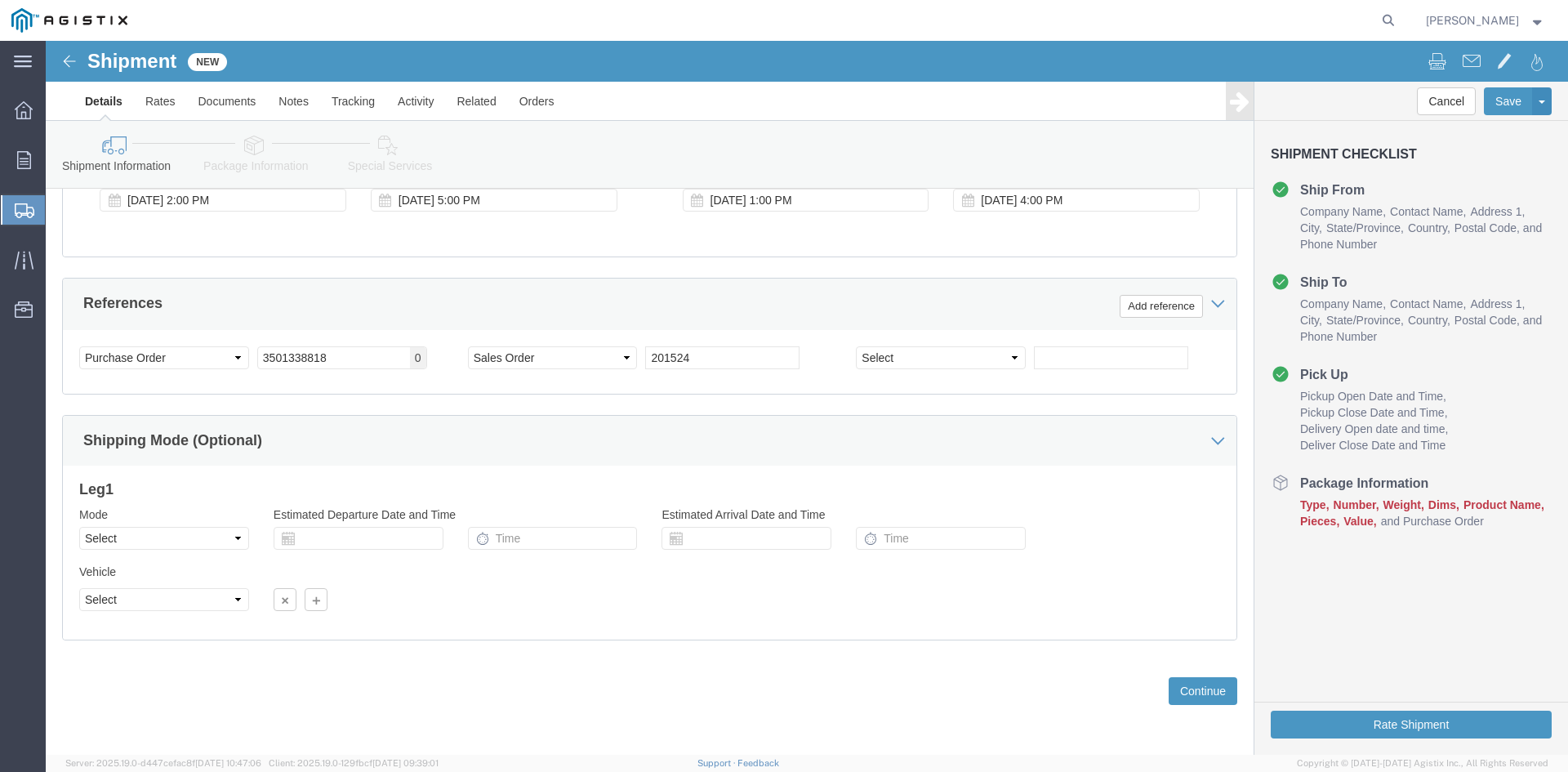
click icon
click input "text"
click td "18"
type input "[DATE]"
click input "text"
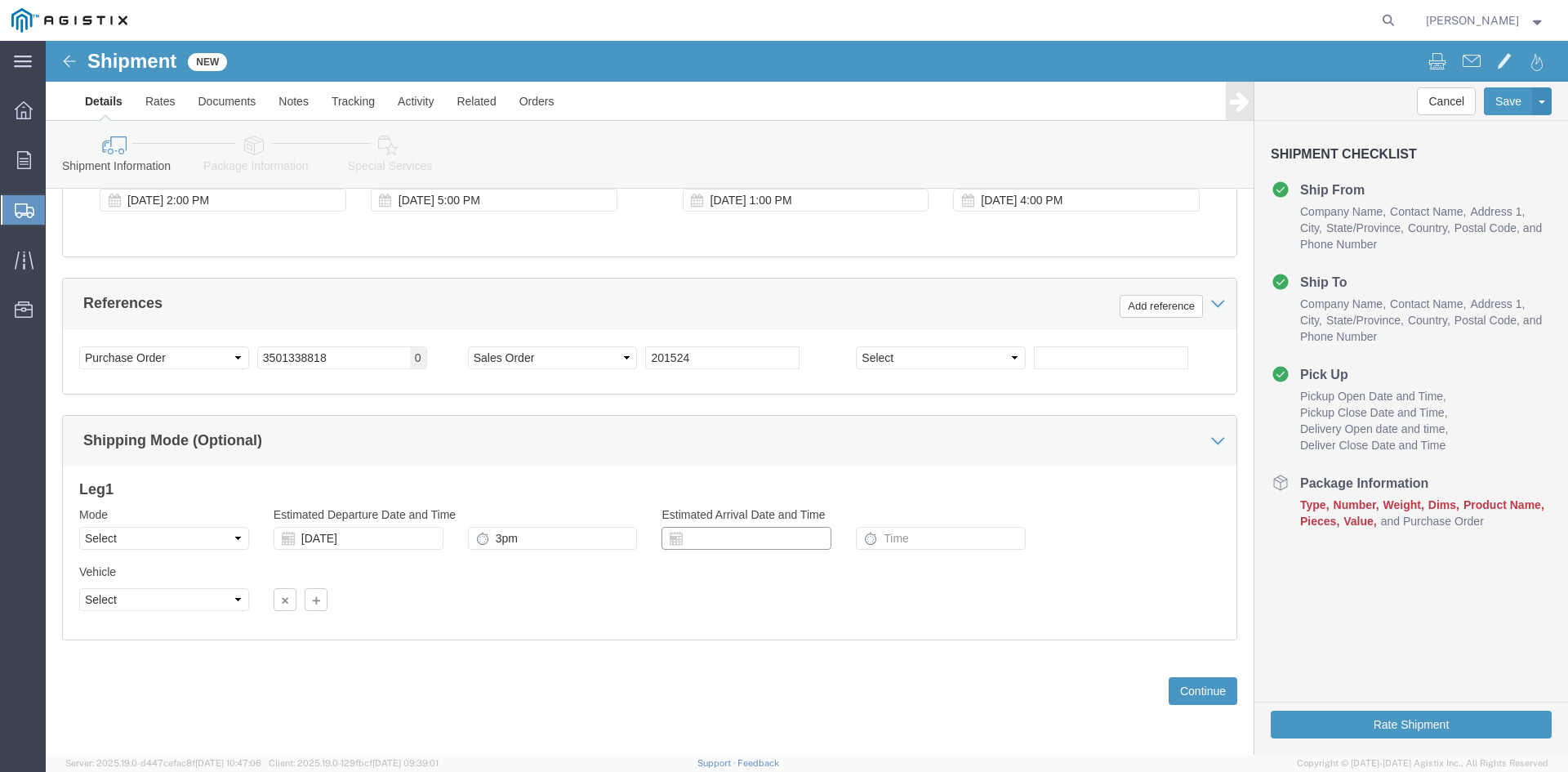
type input "3:00 PM"
click input "text"
click td "1"
type input "[DATE]"
click input "text"
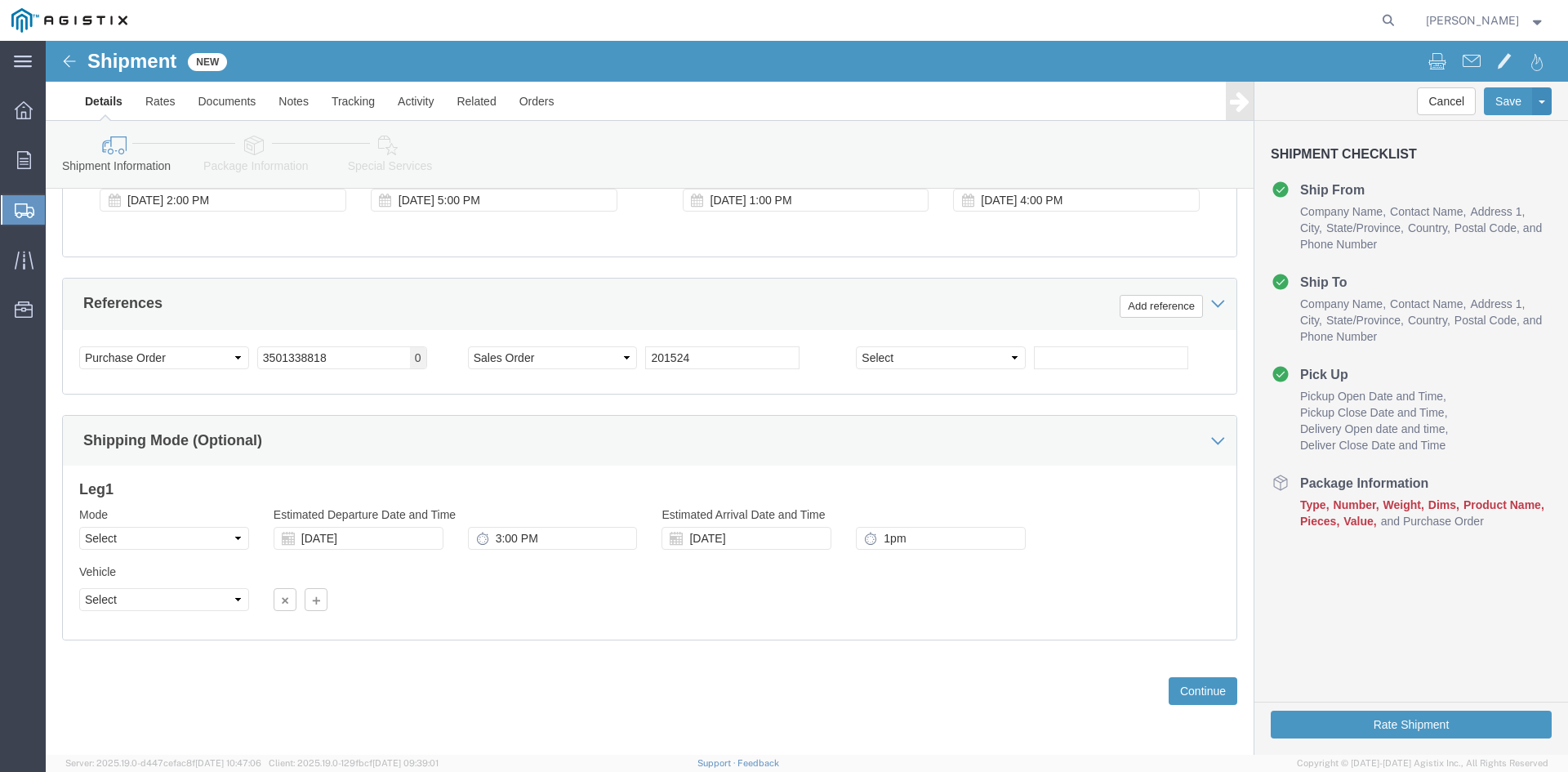
type input "1:00 PM"
click div "Leg 1 Mode Select Air Less than Truckload Multi-Leg Ocean Freight Rail Small Pa…"
click button "Continue"
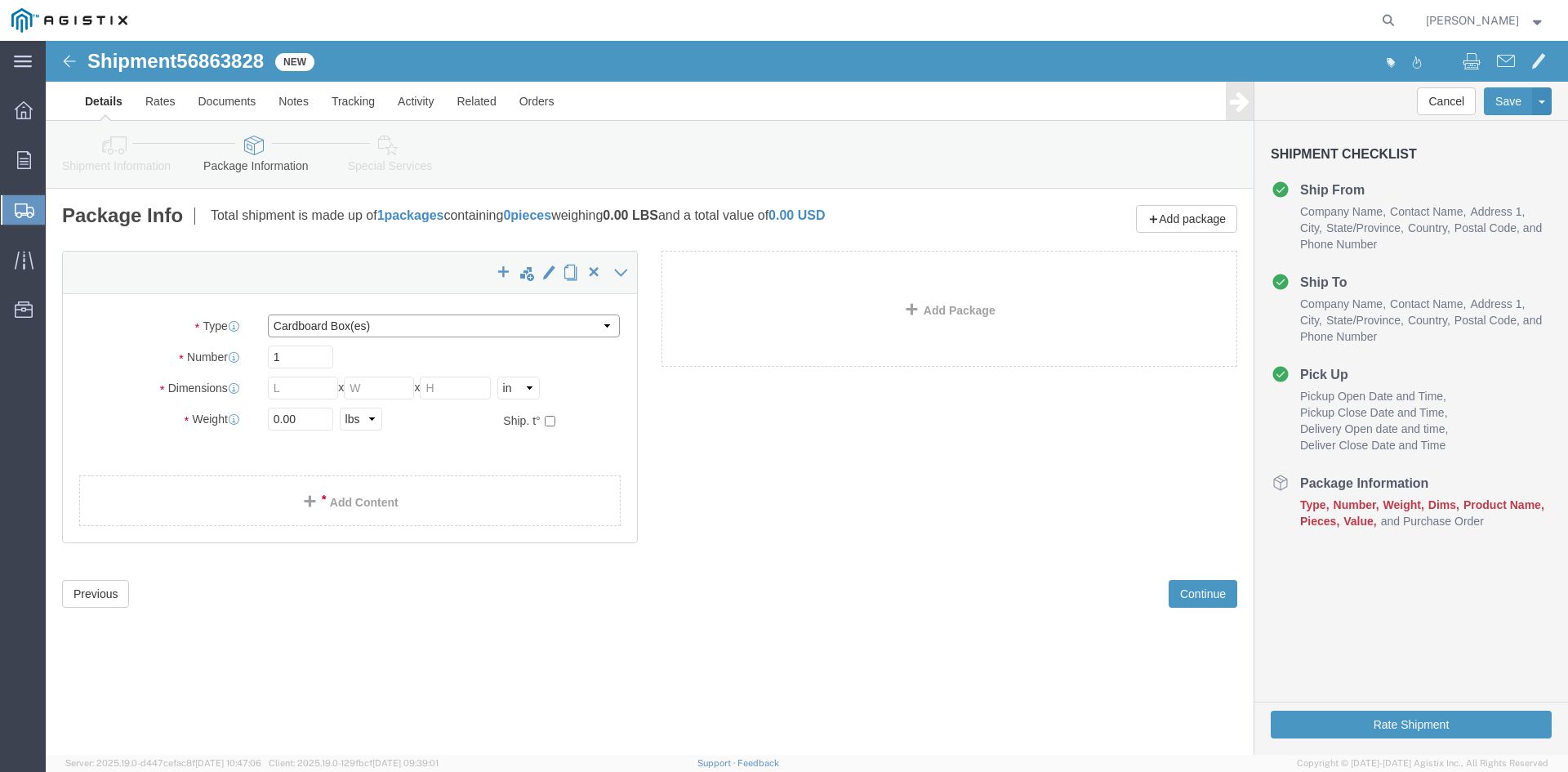
click select "Select Bulk Bundle(s) Cardboard Box(es) Carton(s) Crate(s) Drum(s) (Fiberboard)…"
select select "PSNS"
click select "Select Bulk Bundle(s) Cardboard Box(es) Carton(s) Crate(s) Drum(s) (Fiberboard)…"
click input "1"
type input "2"
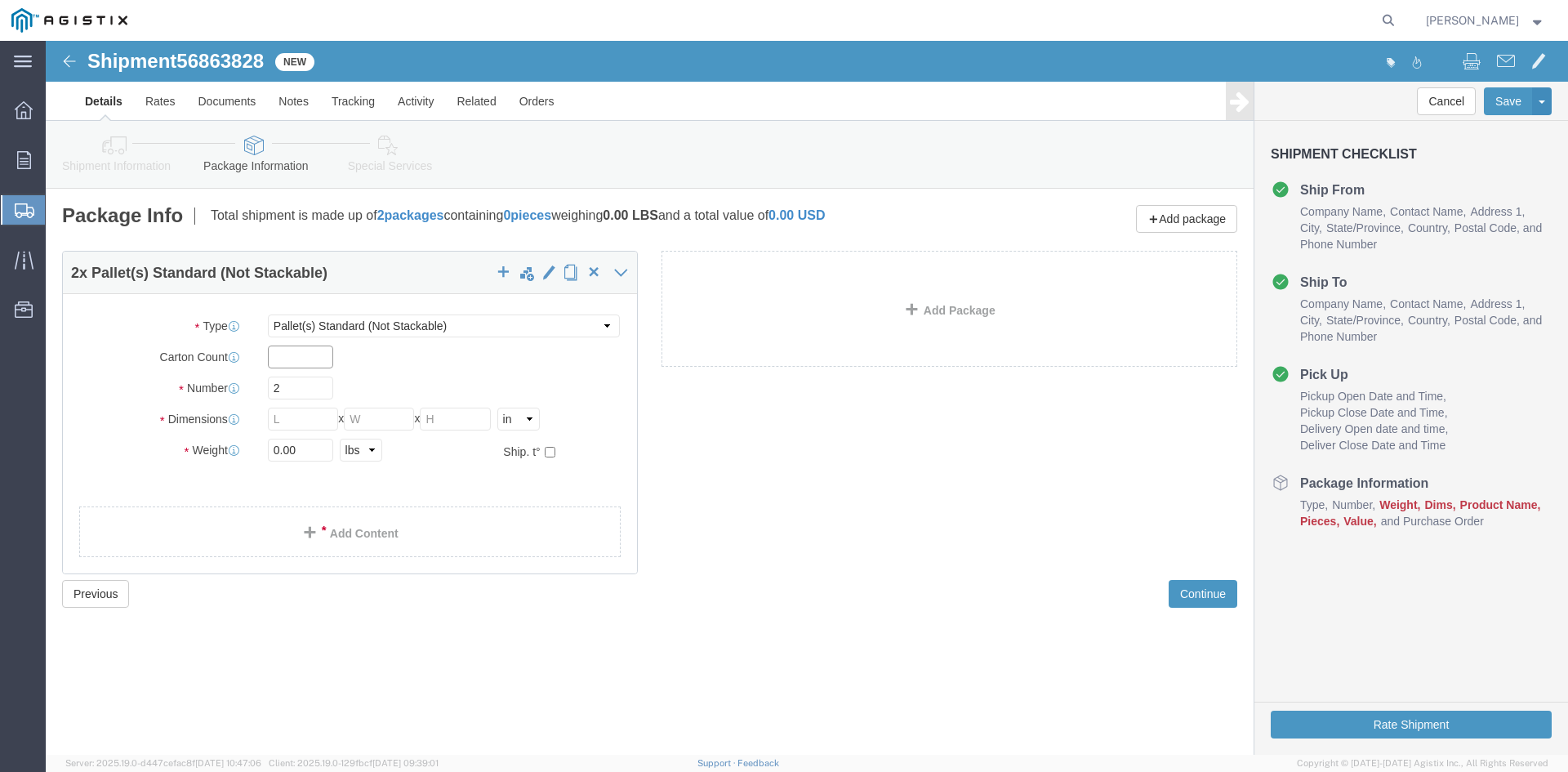
click input "text"
type input "12"
click input "text"
type input "48"
click input "text"
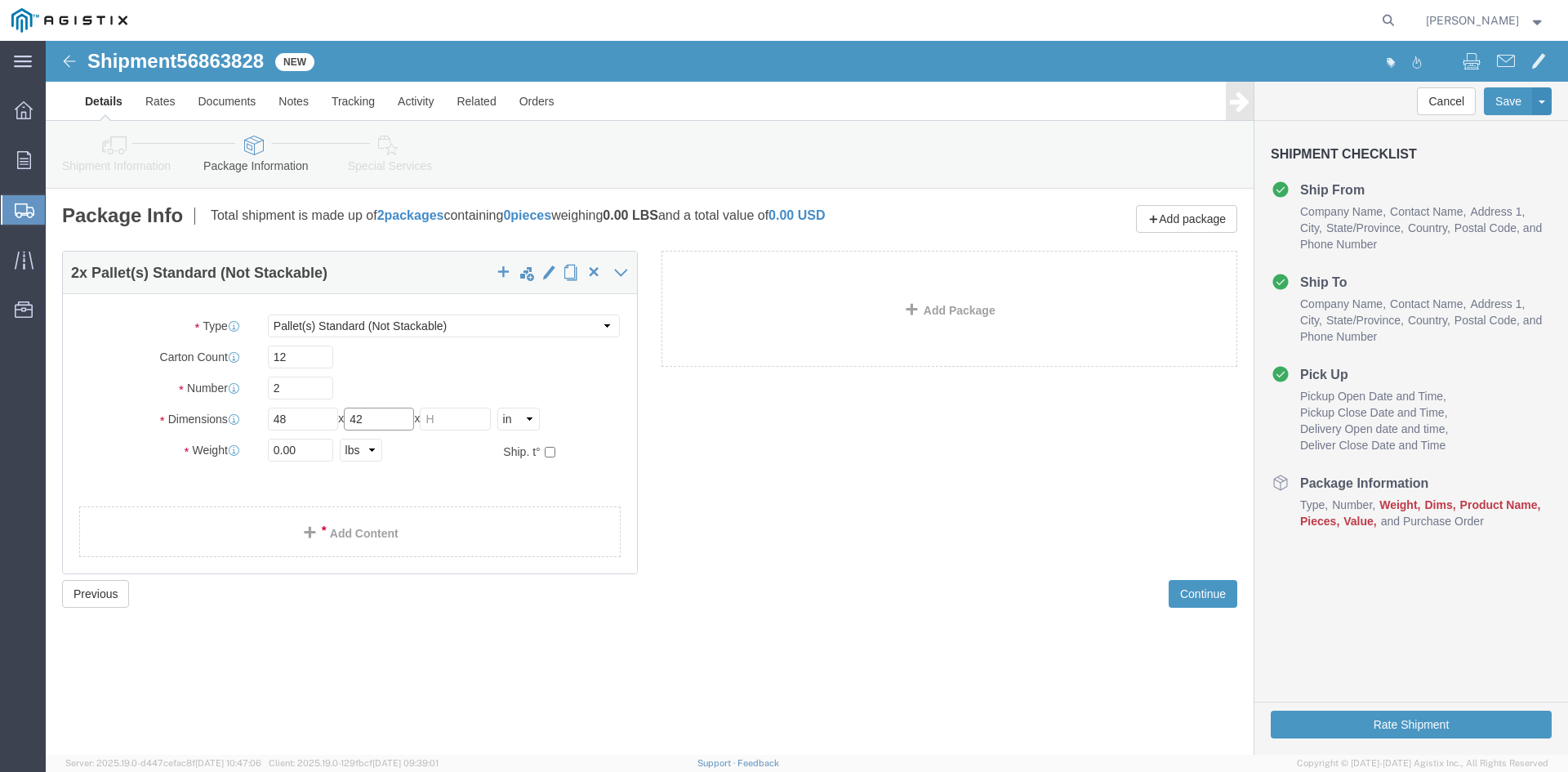
type input "42"
click input "text"
type input "58"
click input "0.00"
type input "0"
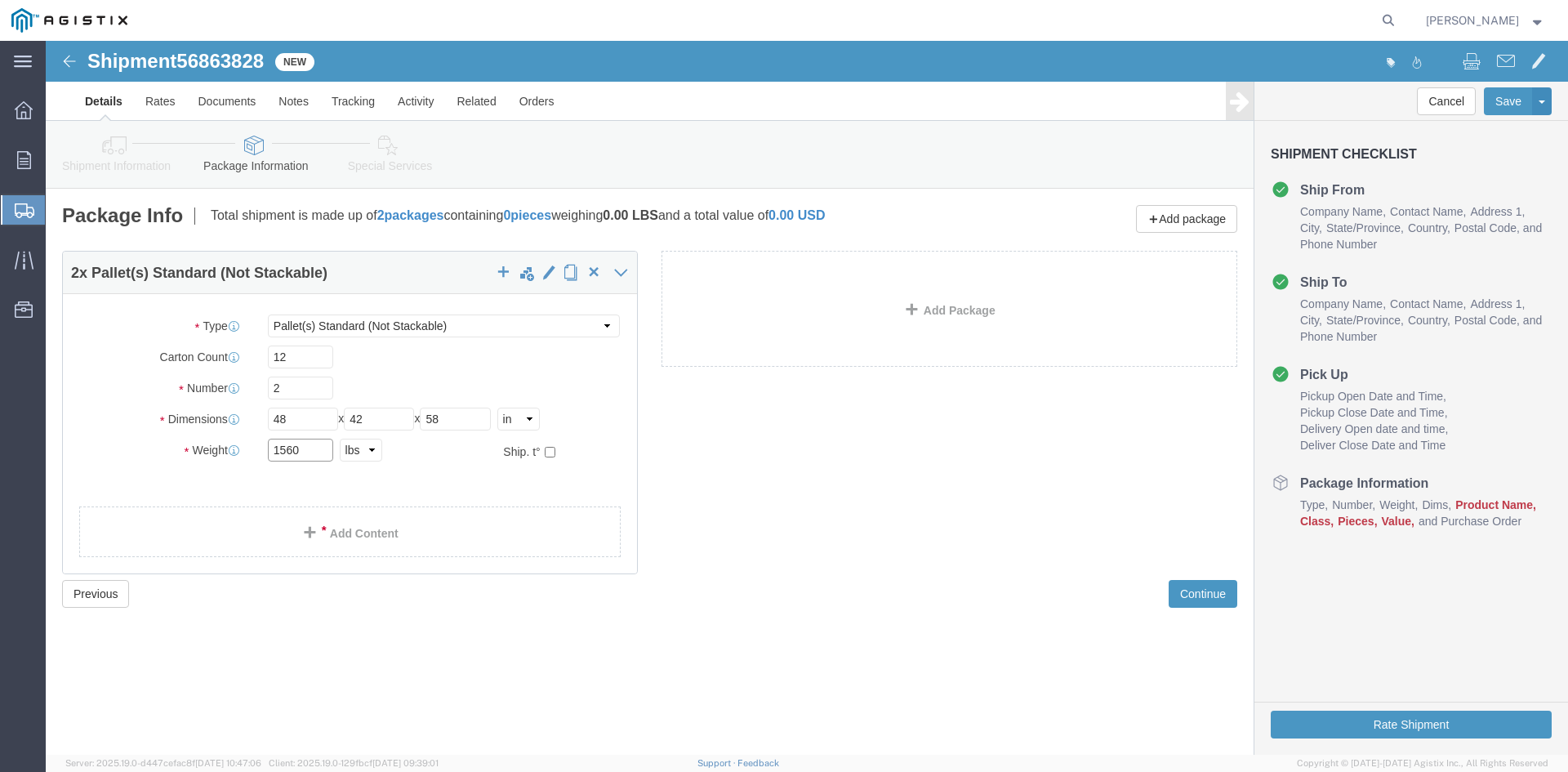
type input "1560"
click div "Please fix the following errors Customer Information Account Select PG&E Utilit…"
click button "Continue"
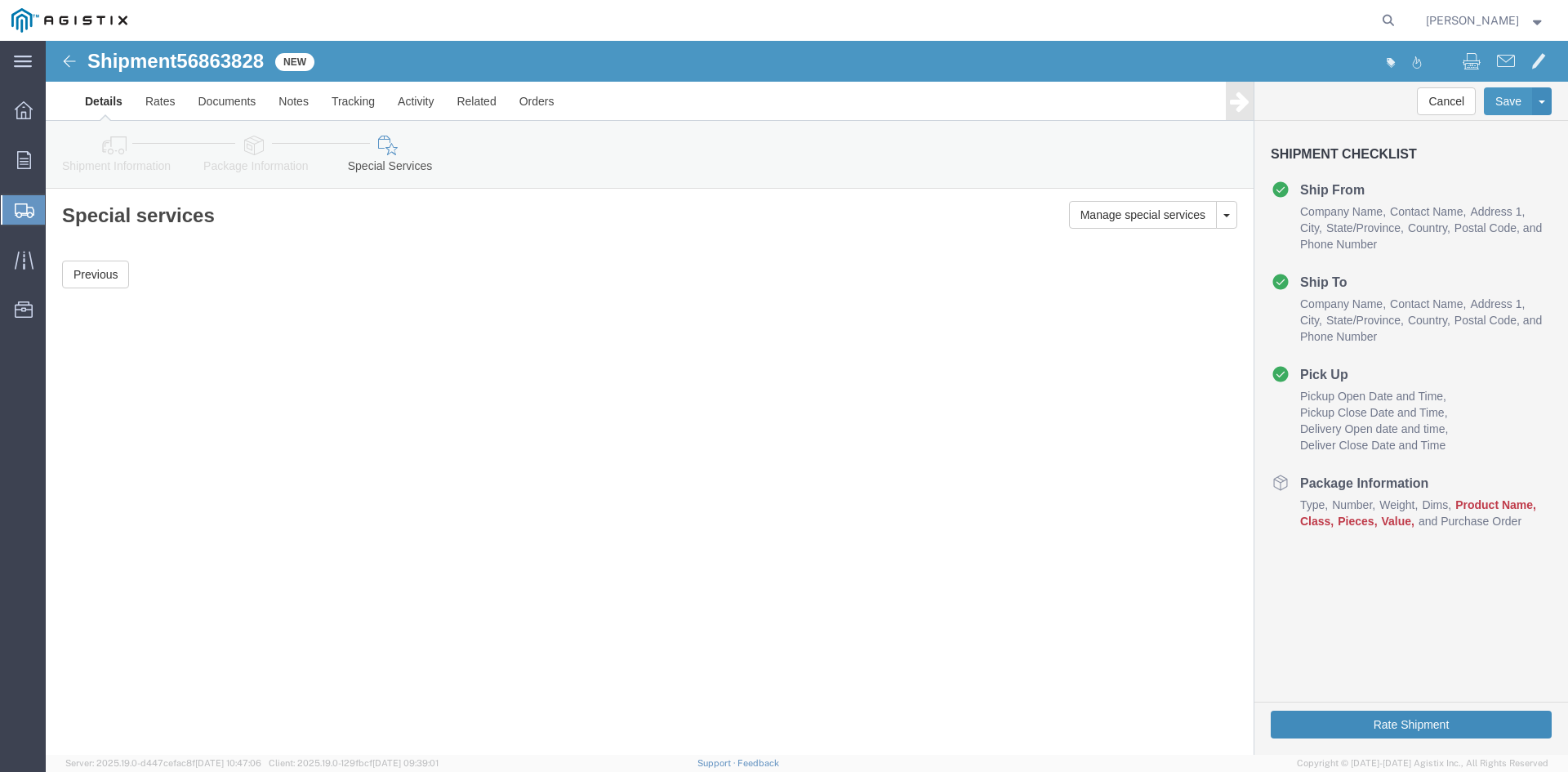
click button "Rate Shipment"
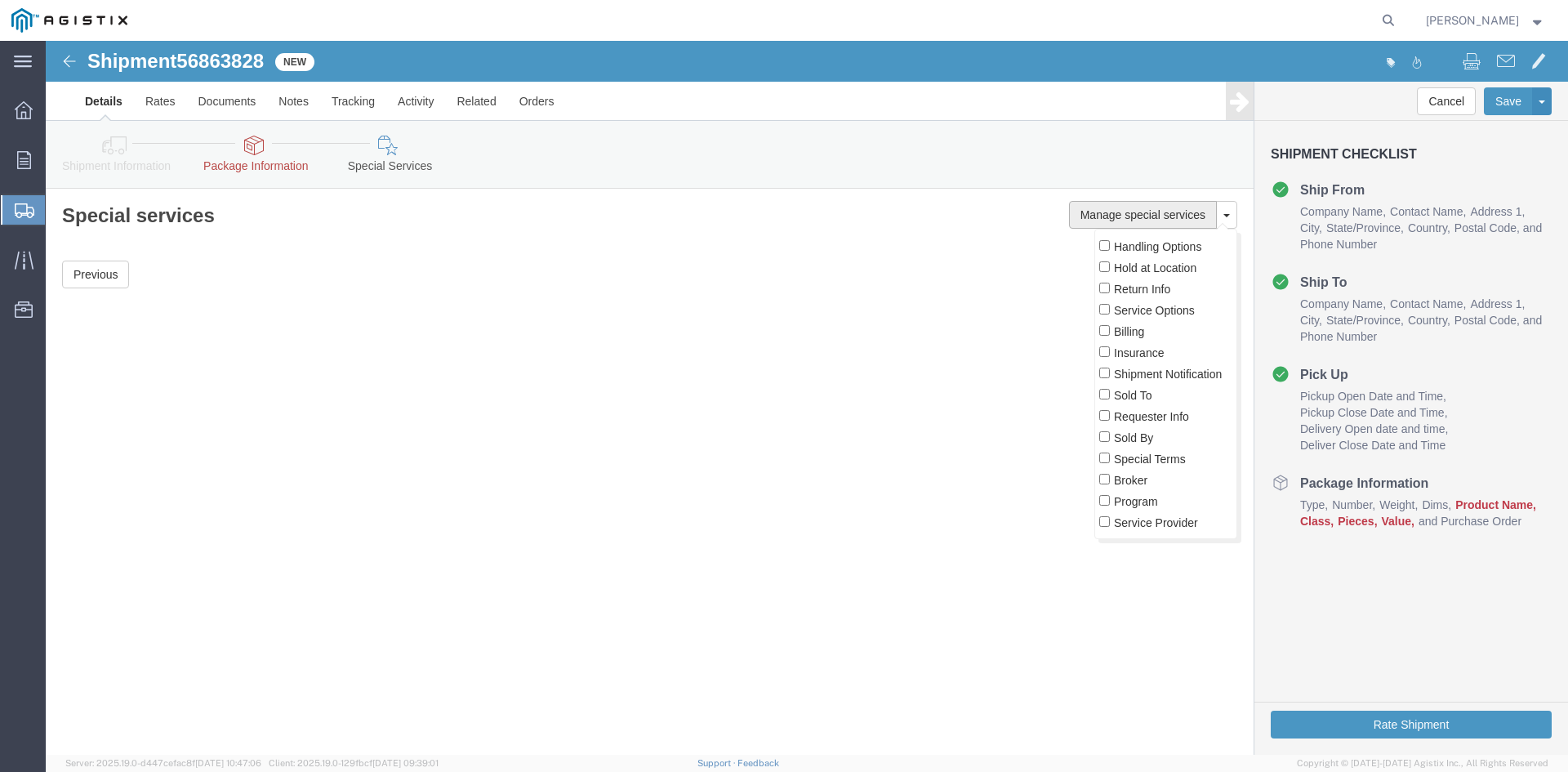
click button "Manage special services"
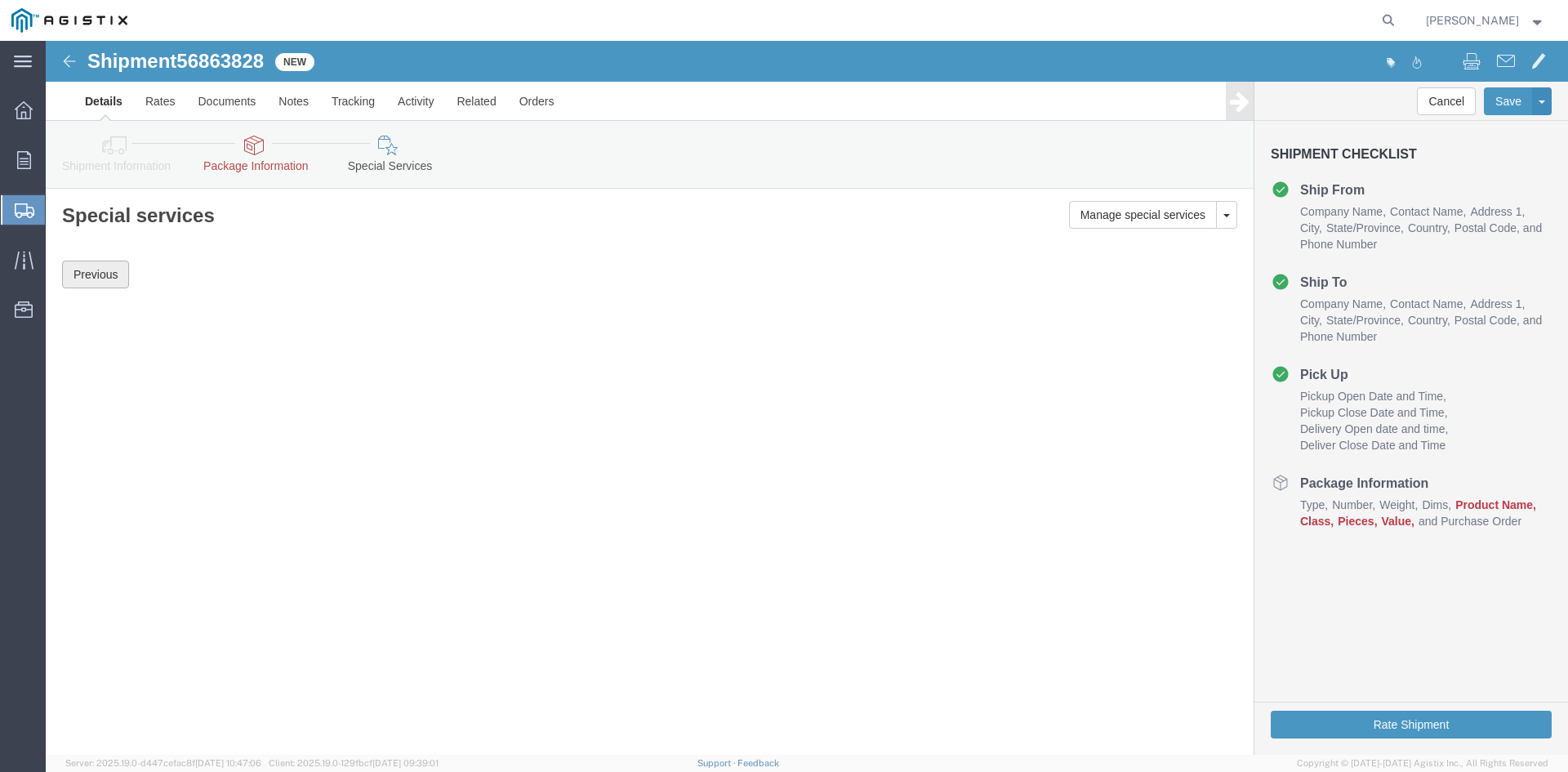
click button "Previous"
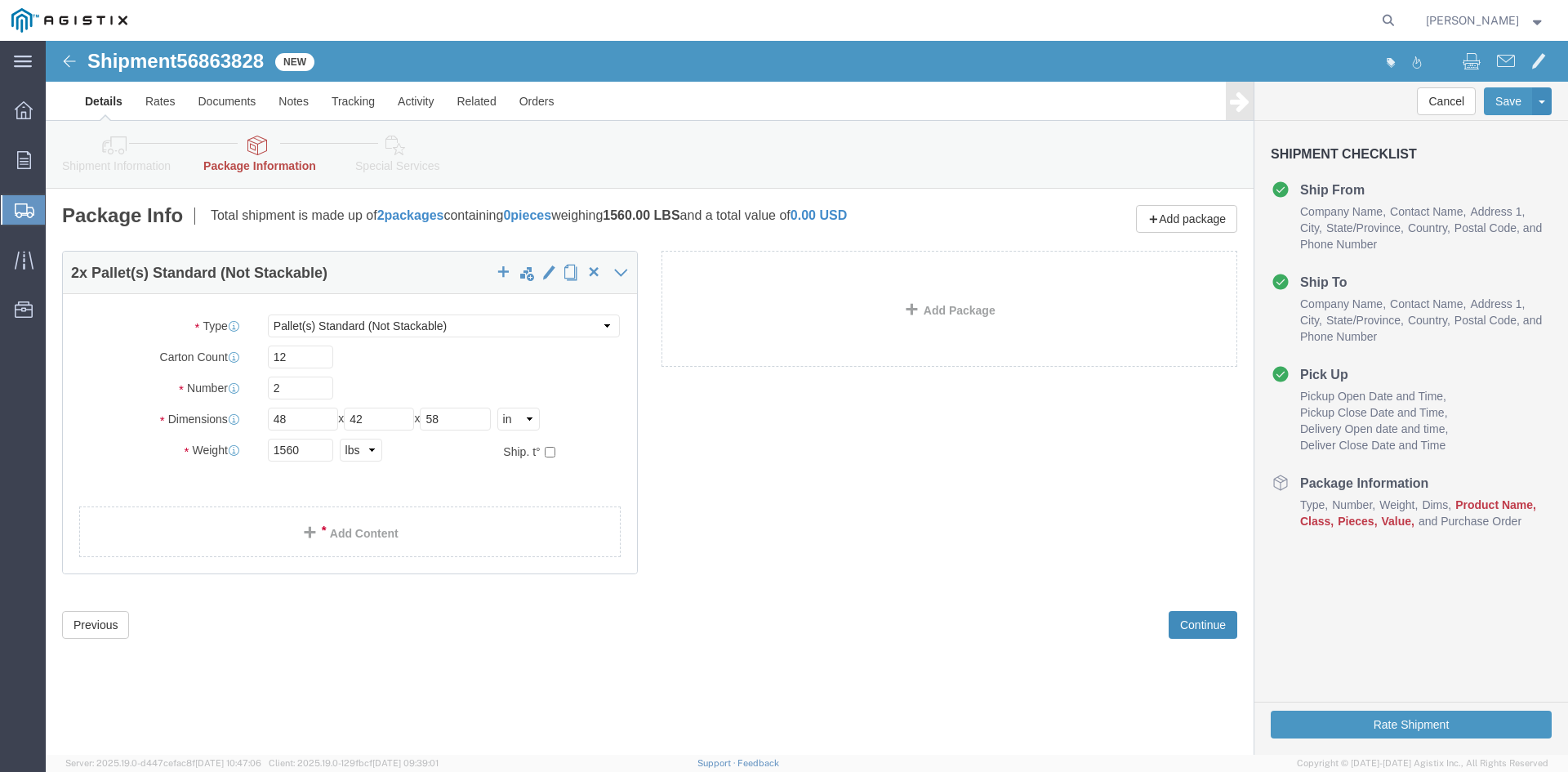
click button "Continue"
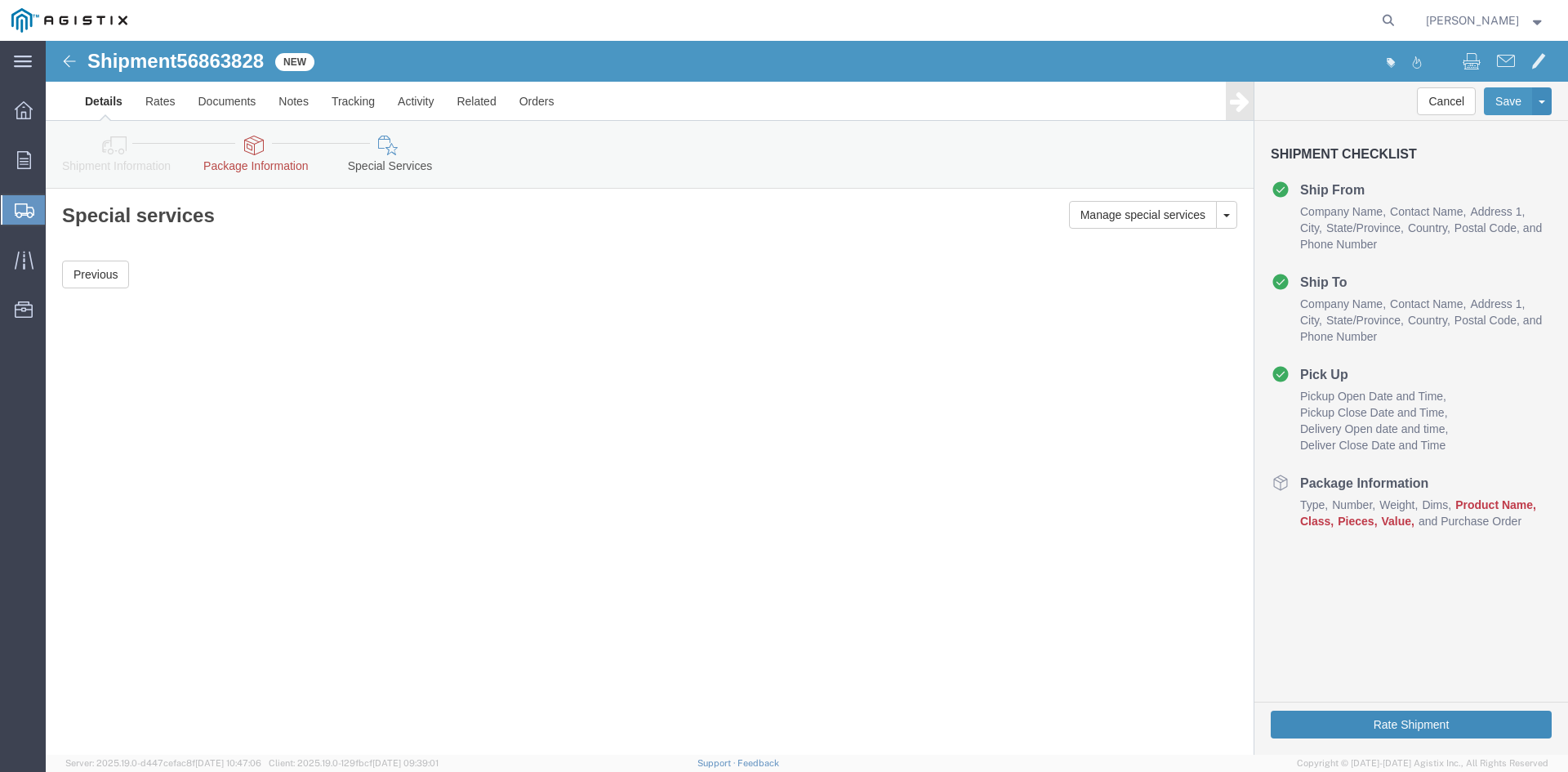
click button "Rate Shipment"
click icon
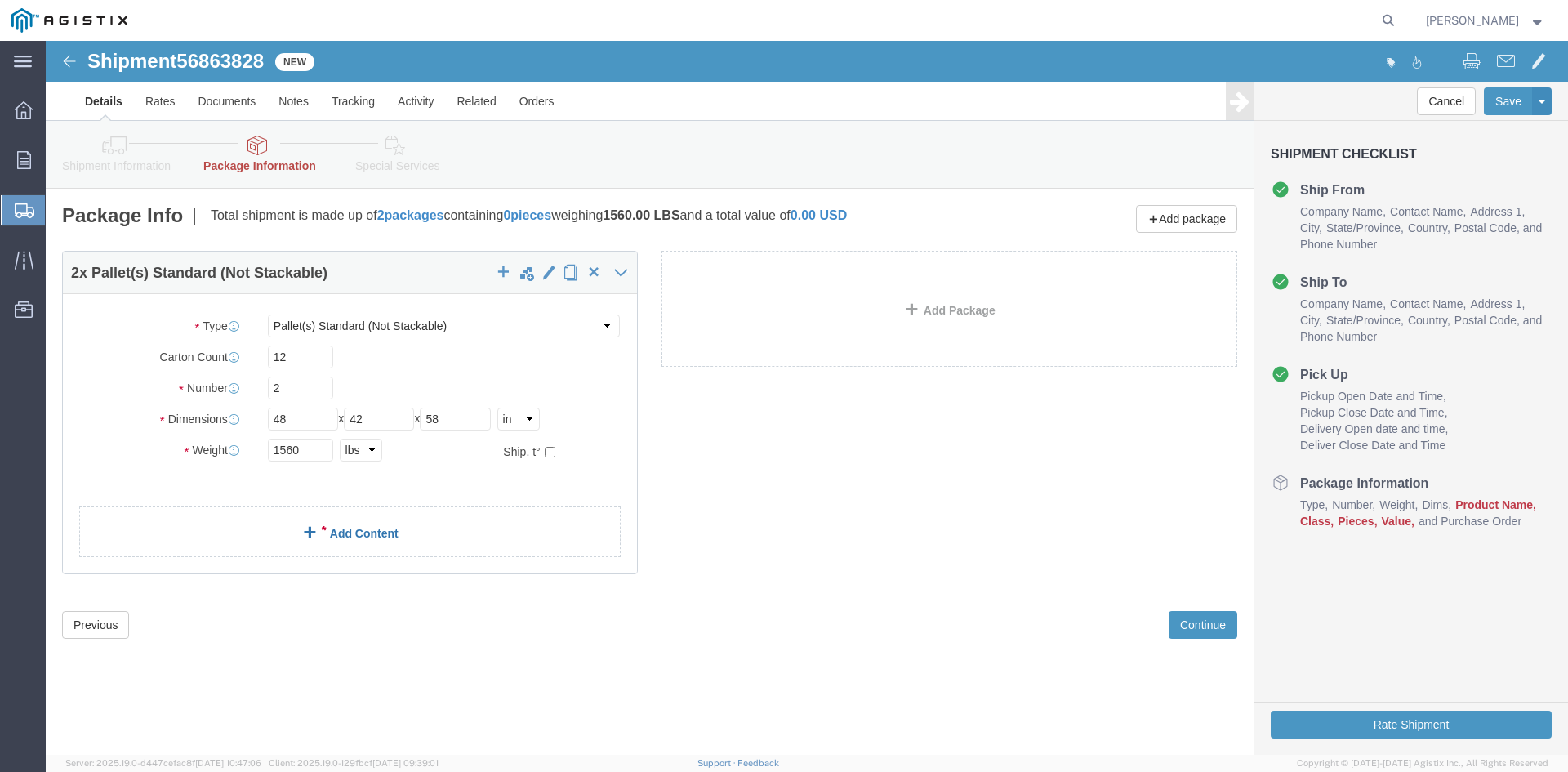
click span
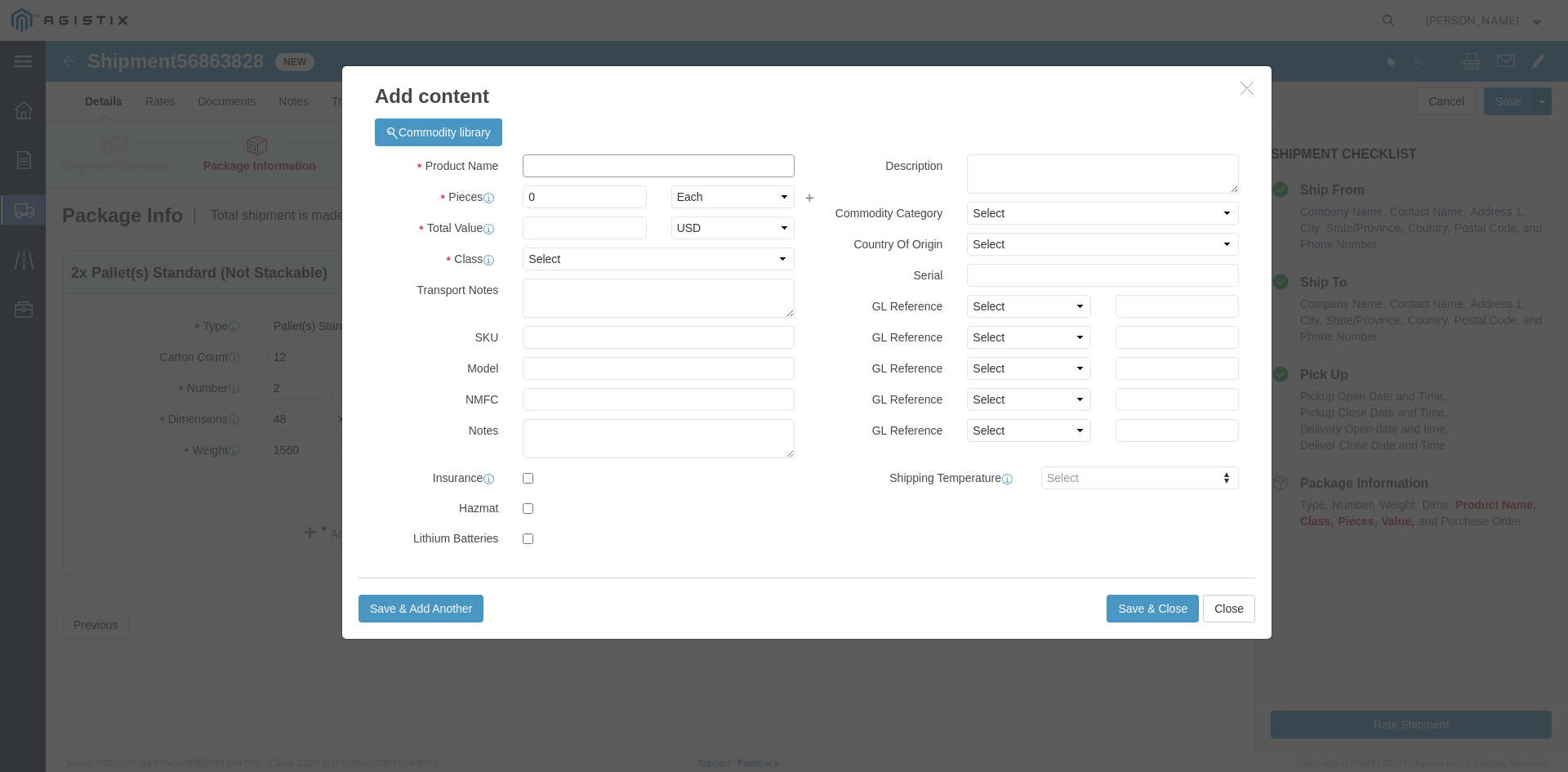
click input "text"
type input "Gas regulators"
click input "0"
type input "12"
click input "text"
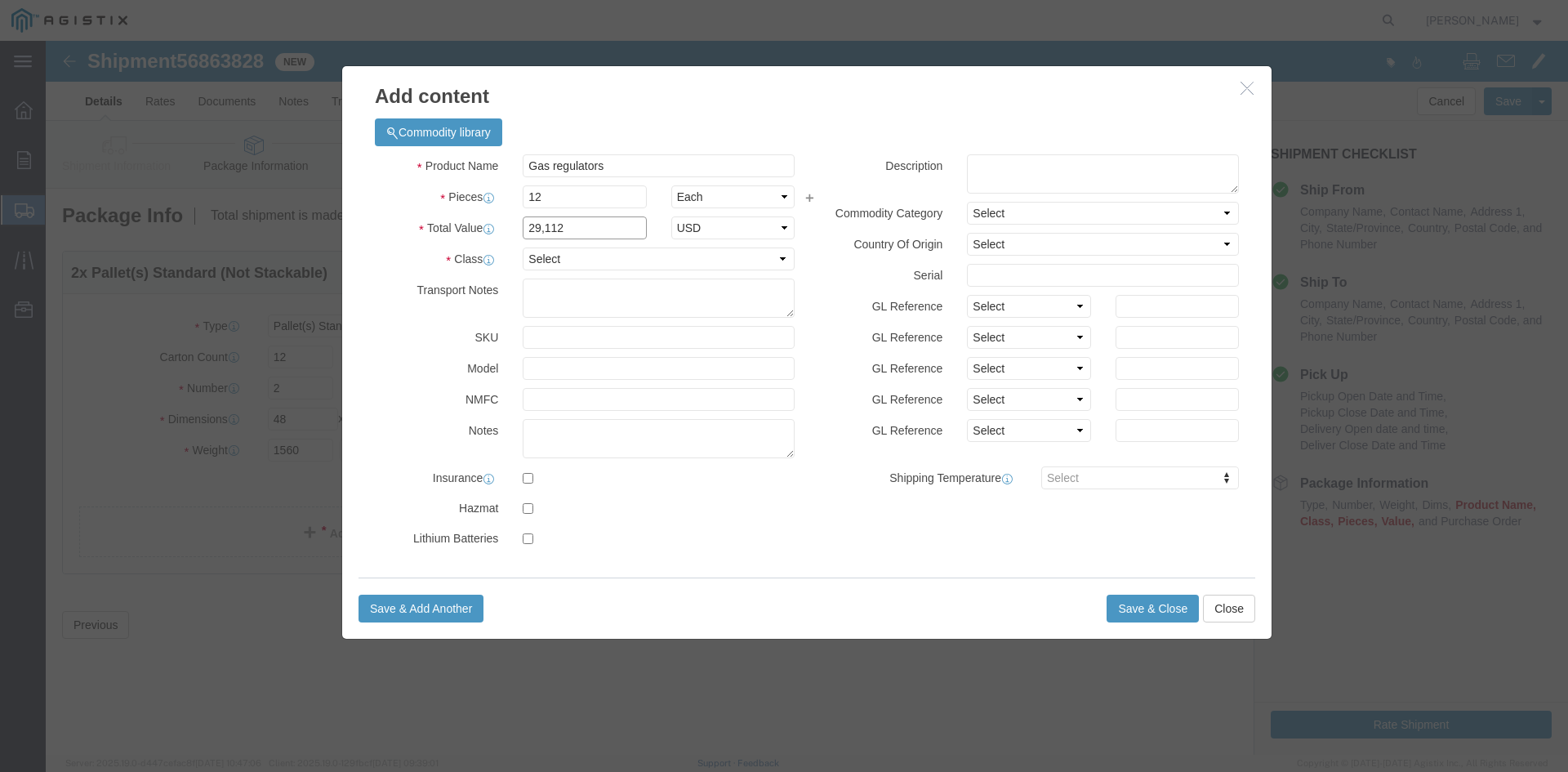
type input "29,112"
click select "Select 50 55 60 65 70 85 92.5 100 125 175 250 300 400"
select select "85"
click select "Select 50 55 60 65 70 85 92.5 100 125 175 250 300 400"
click select "Select"
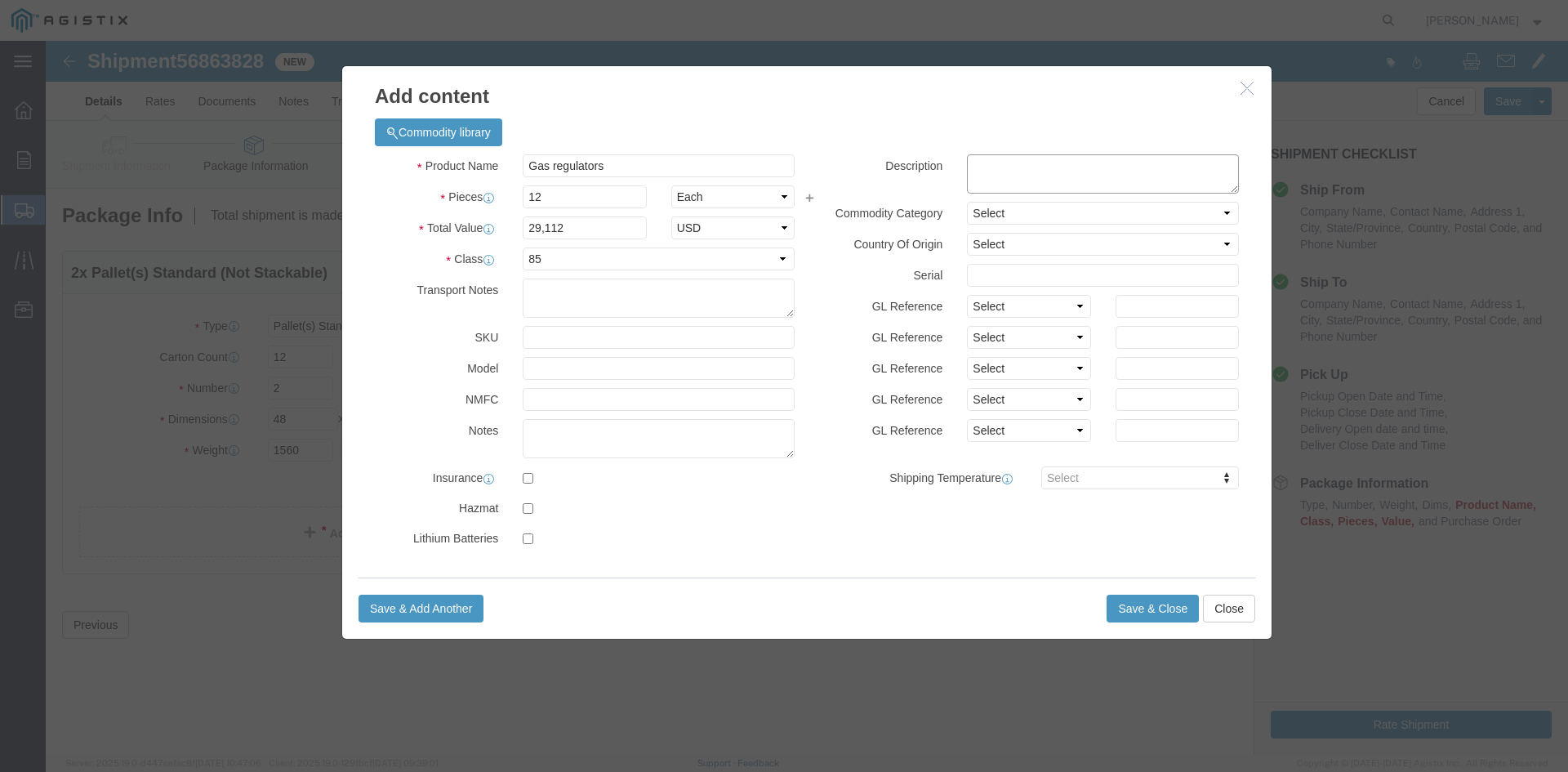
click textarea
type textarea "Gas regulators"
click select "Select [GEOGRAPHIC_DATA] [GEOGRAPHIC_DATA] [GEOGRAPHIC_DATA] [GEOGRAPHIC_DATA] …"
select select "US"
click select "Select [GEOGRAPHIC_DATA] [GEOGRAPHIC_DATA] [GEOGRAPHIC_DATA] [GEOGRAPHIC_DATA] …"
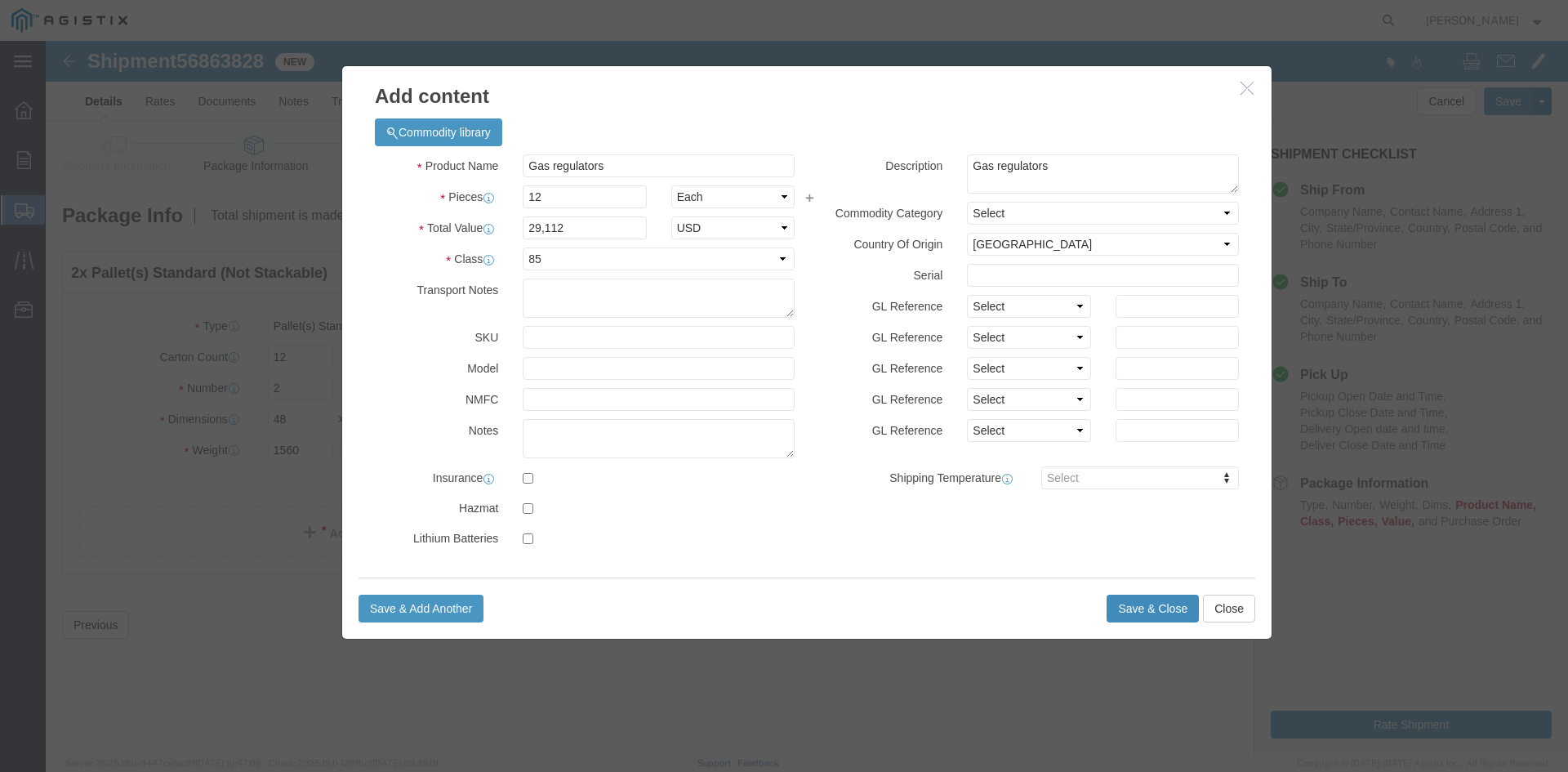
click button "Save & Close"
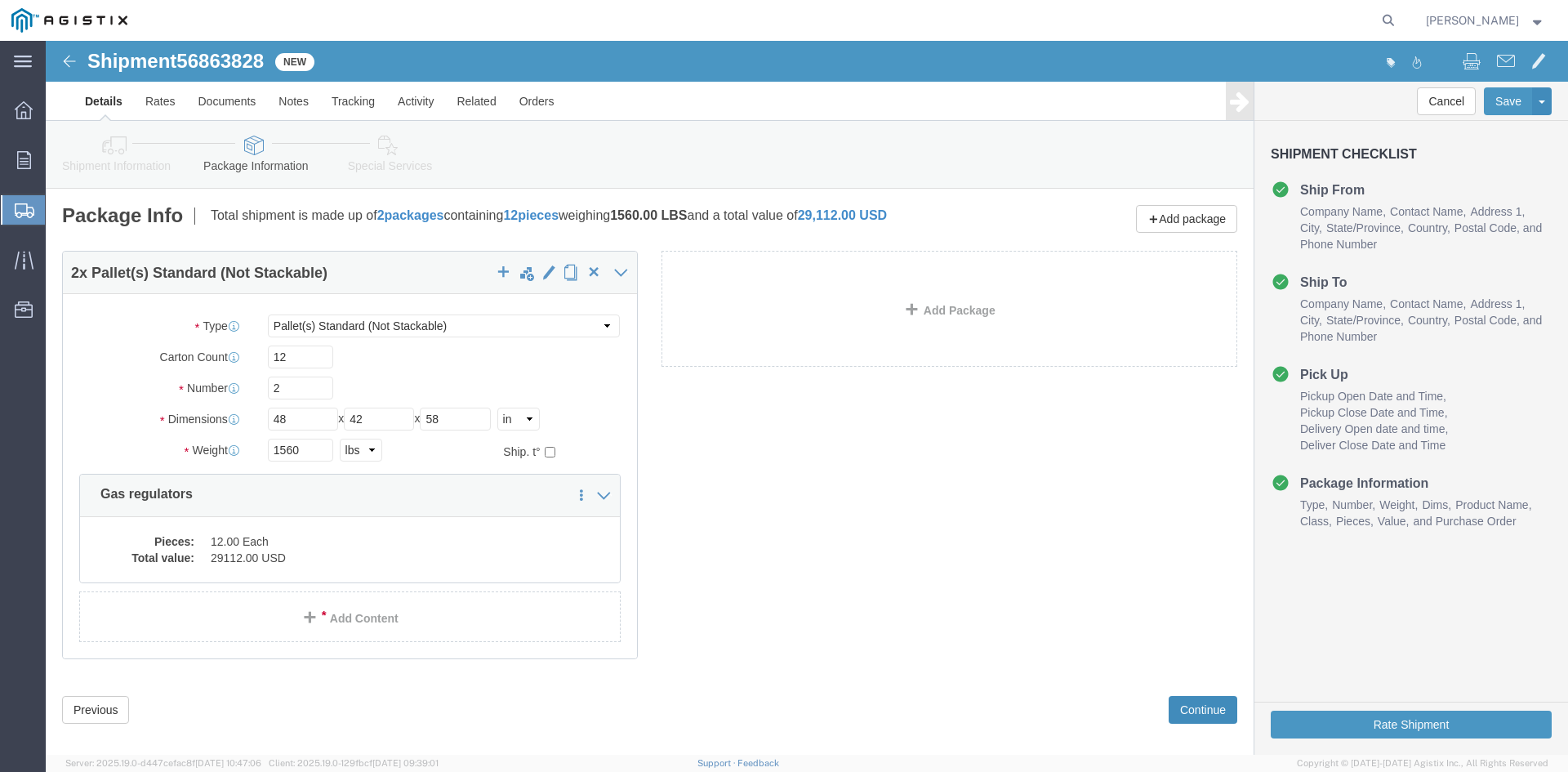
click button "Continue"
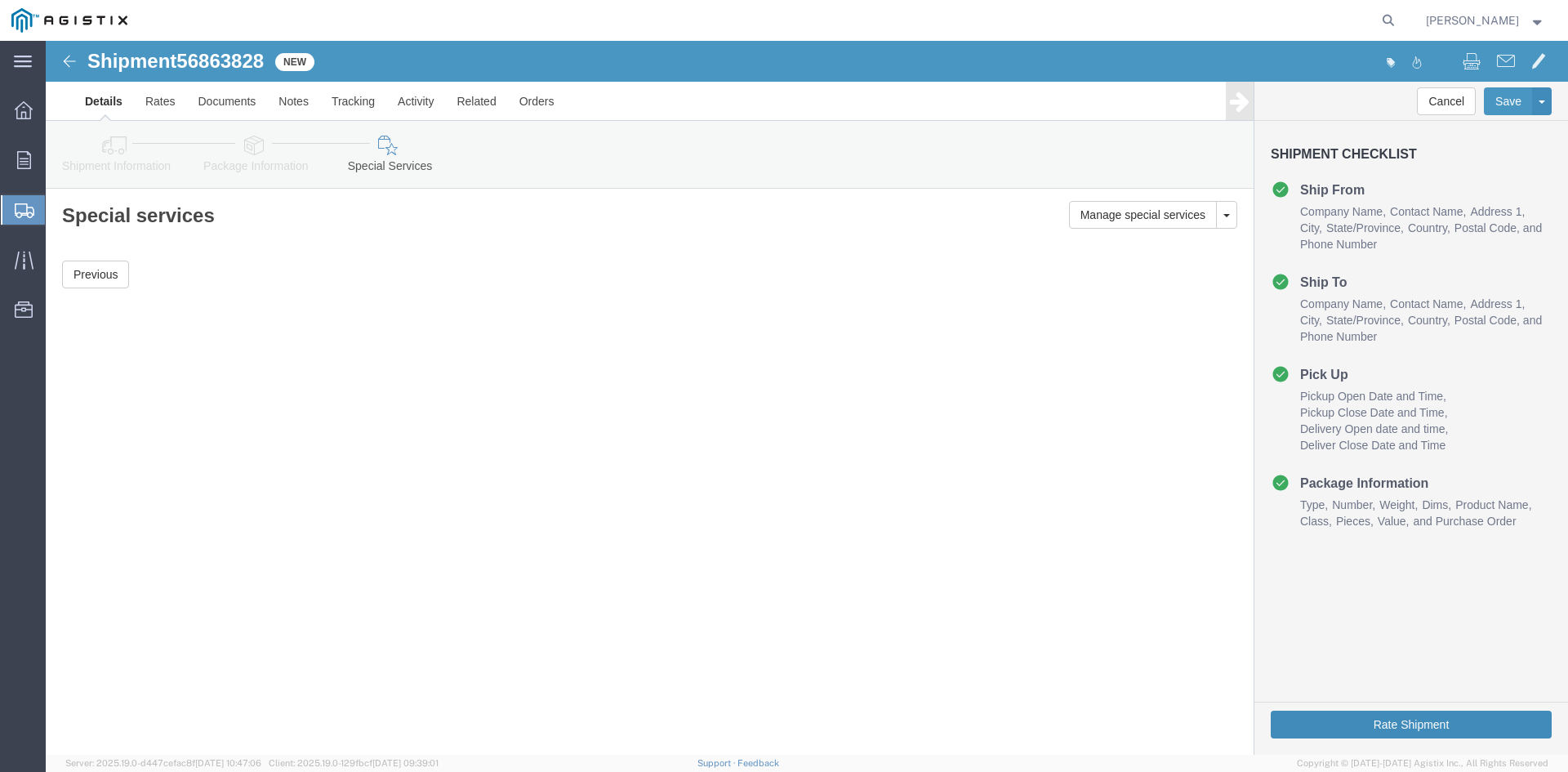
click button "Rate Shipment"
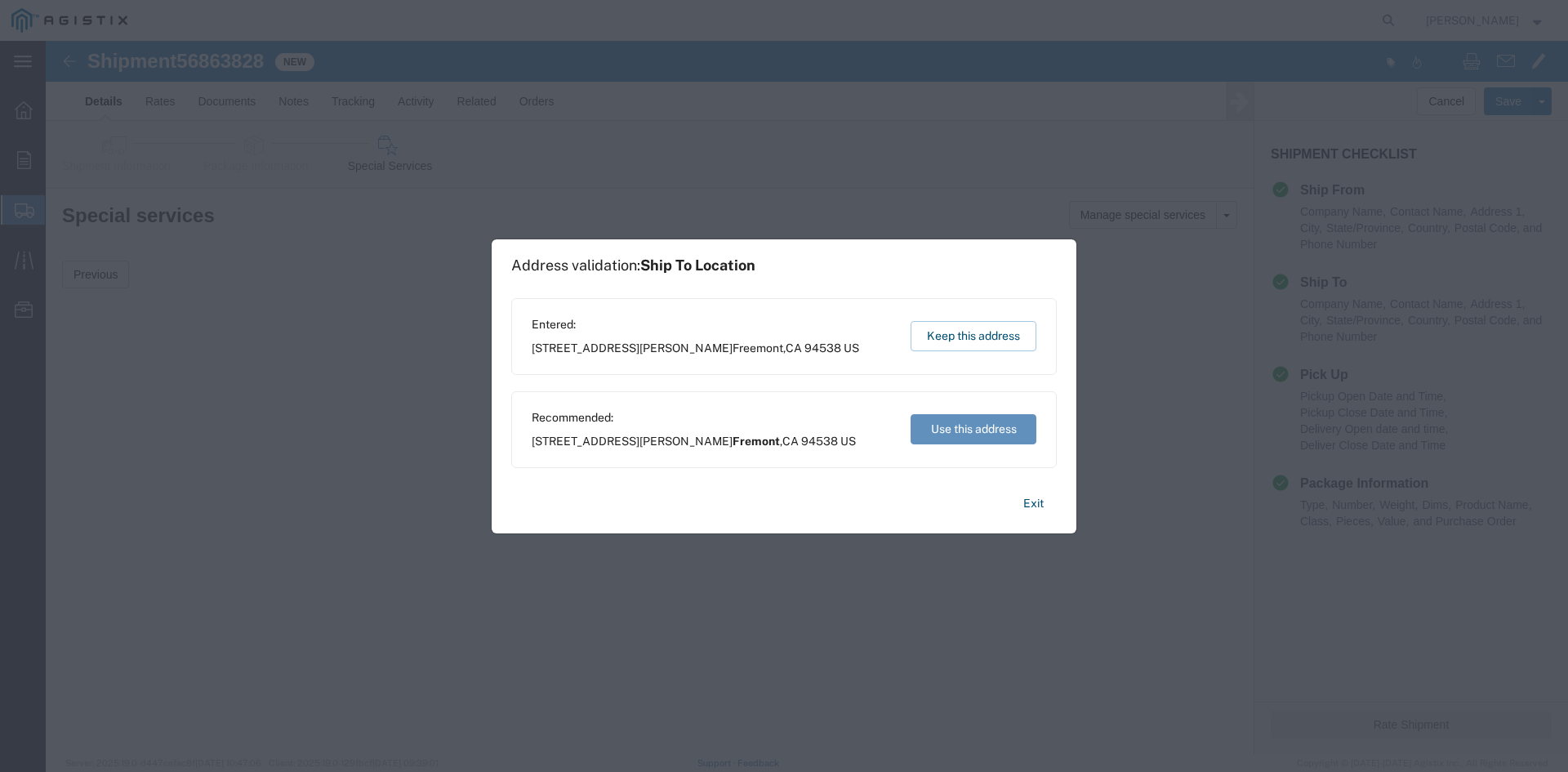
click at [955, 431] on button "Use this address" at bounding box center [973, 429] width 126 height 30
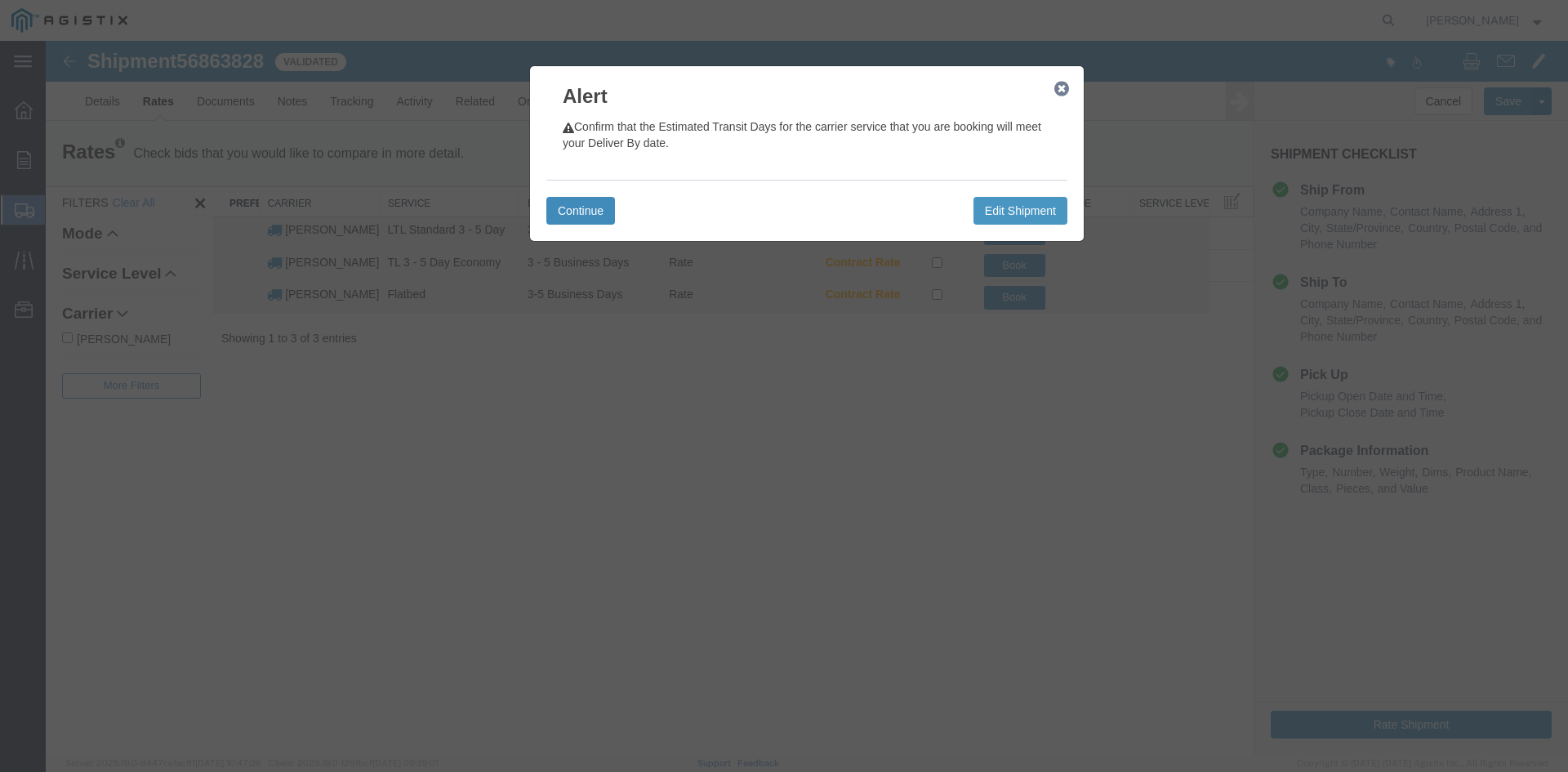
click at [567, 208] on button "Continue" at bounding box center [580, 210] width 68 height 28
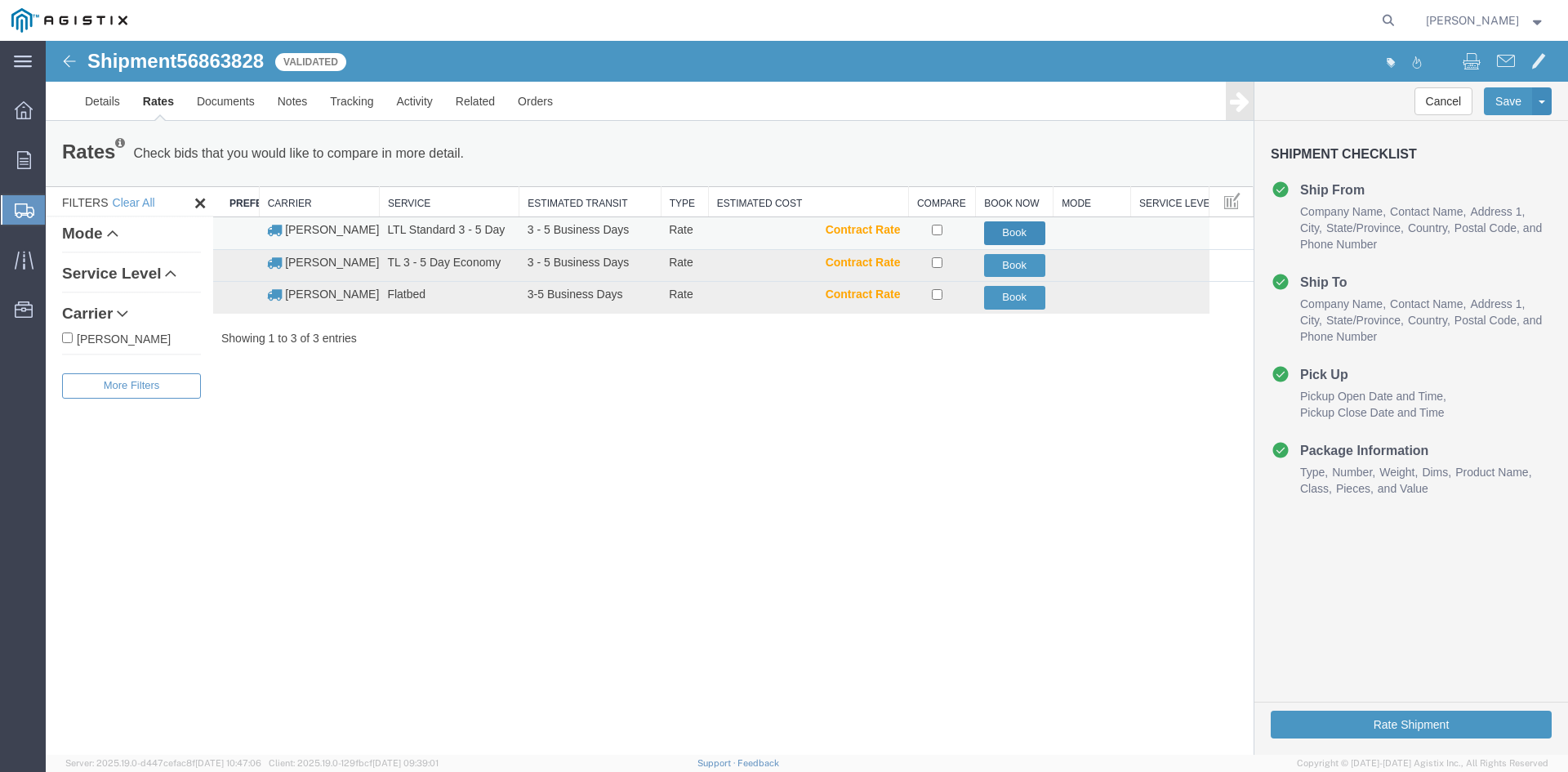
click at [1016, 231] on button "Book" at bounding box center [1015, 233] width 62 height 24
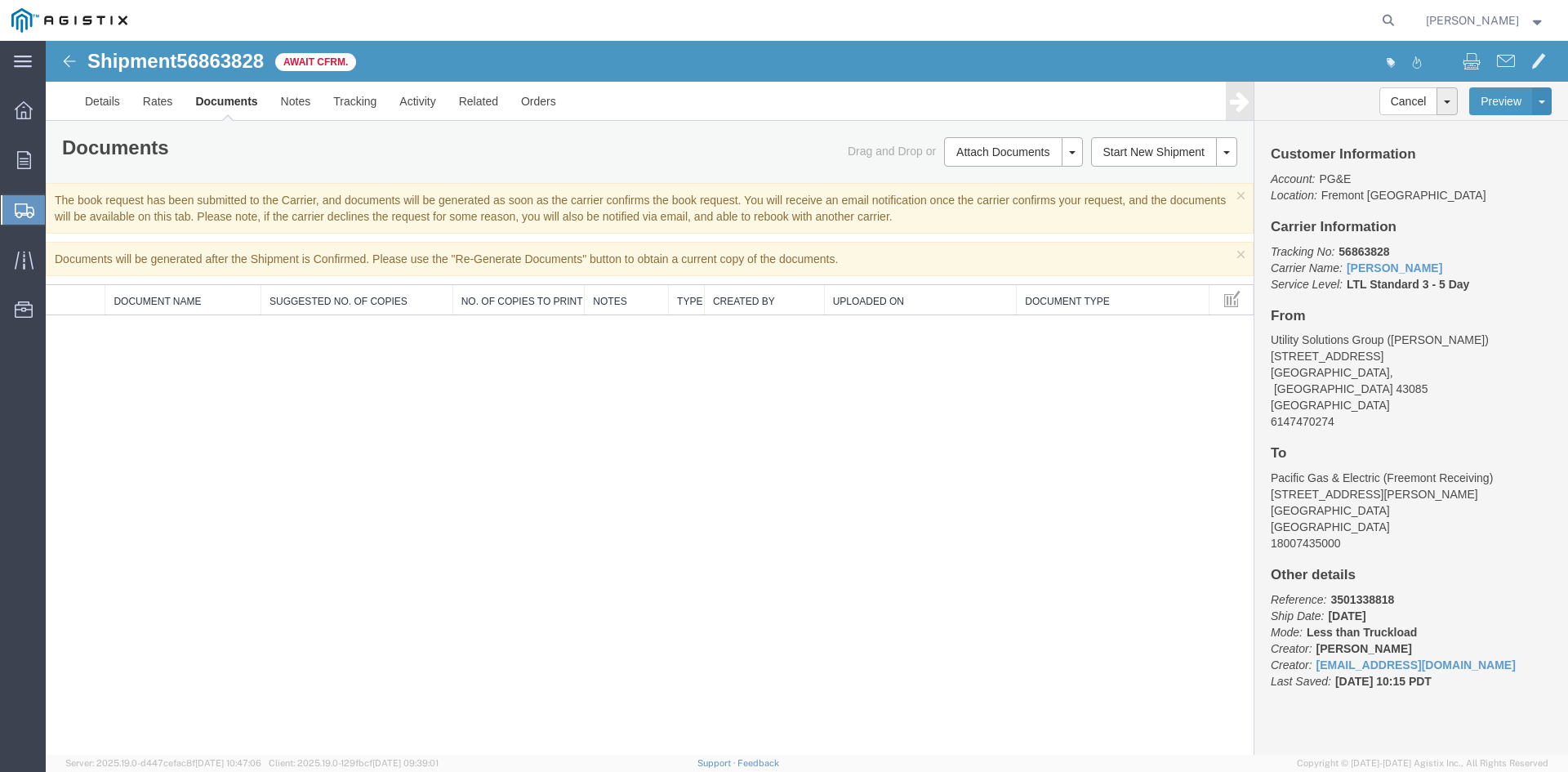
drag, startPoint x: 1377, startPoint y: 268, endPoint x: 1483, endPoint y: 240, distance: 109.6
click at [1483, 240] on div "Customer Information Account: PG&E Location: [GEOGRAPHIC_DATA] [GEOGRAPHIC_DATA…" at bounding box center [1411, 426] width 313 height 610
click at [1494, 103] on button "Preview" at bounding box center [1500, 101] width 63 height 28
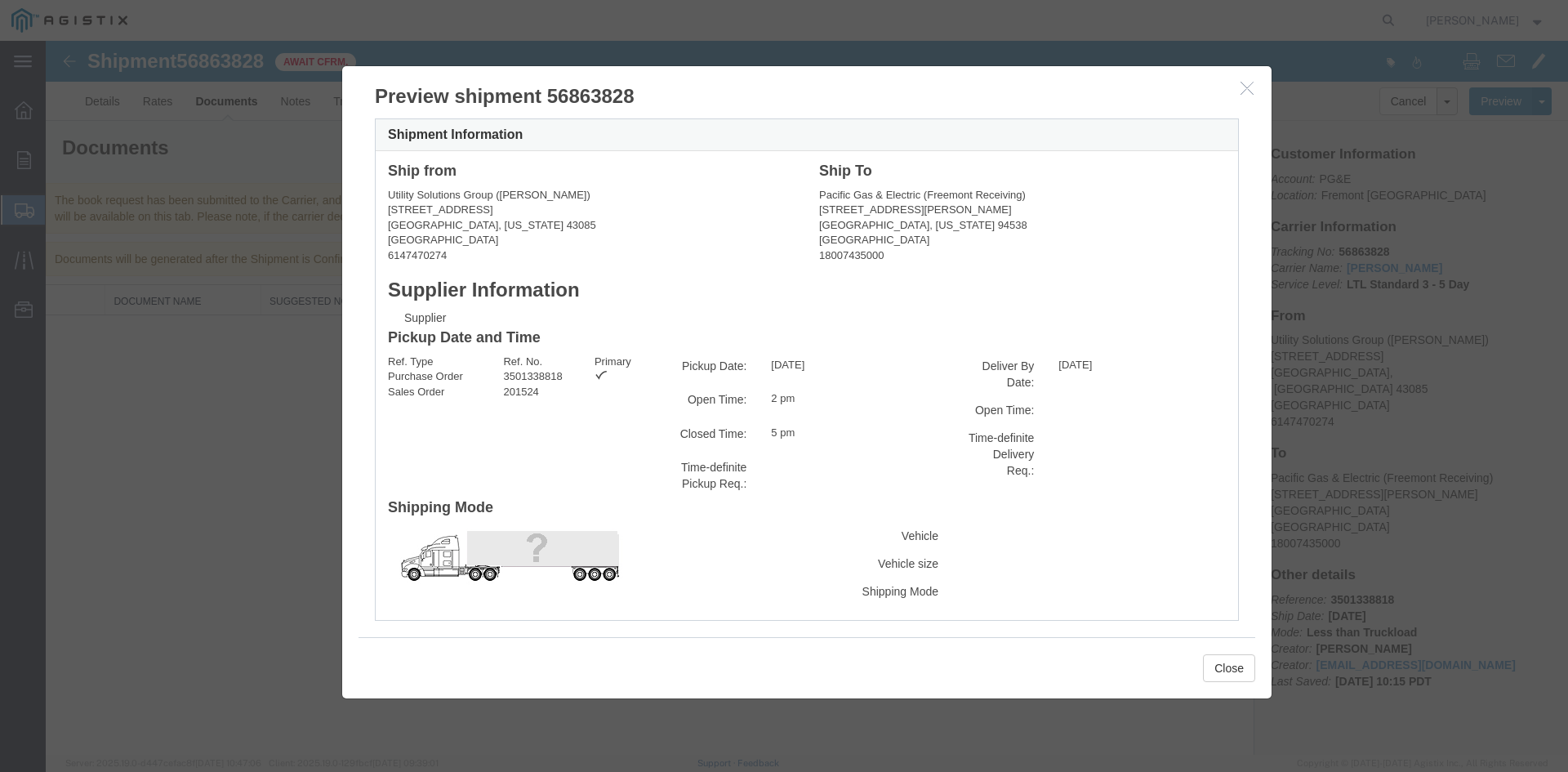
drag, startPoint x: 1197, startPoint y: 671, endPoint x: 1194, endPoint y: 810, distance: 139.0
